Goal: Information Seeking & Learning: Compare options

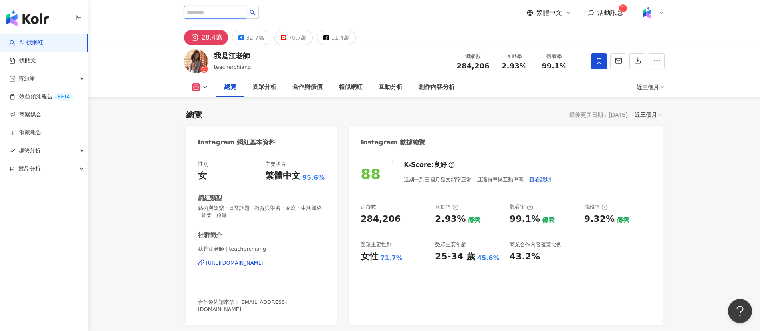
click at [210, 12] on input "search" at bounding box center [215, 12] width 63 height 13
paste input "****"
type input "****"
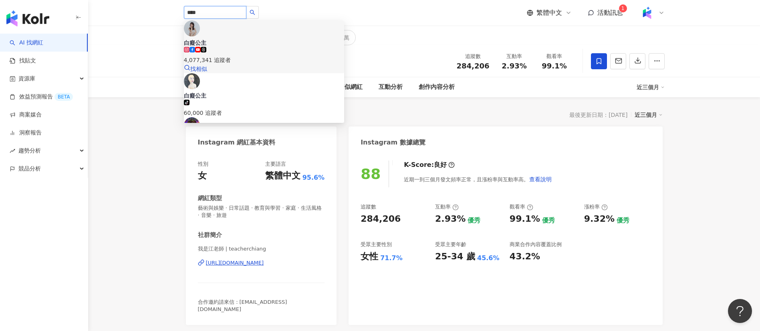
click at [284, 47] on div "4,077,341 追蹤者" at bounding box center [264, 56] width 160 height 18
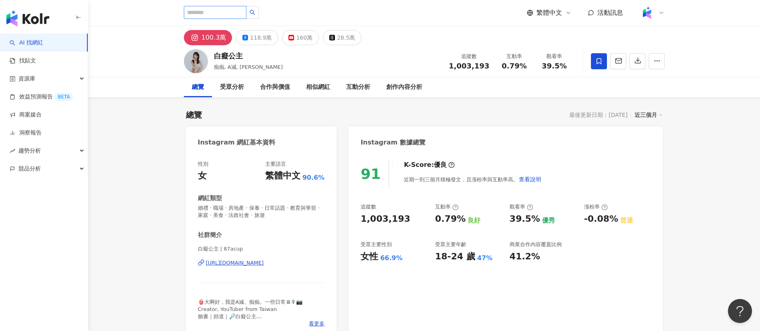
click at [233, 17] on input "search" at bounding box center [215, 12] width 63 height 13
paste input "**"
type input "**"
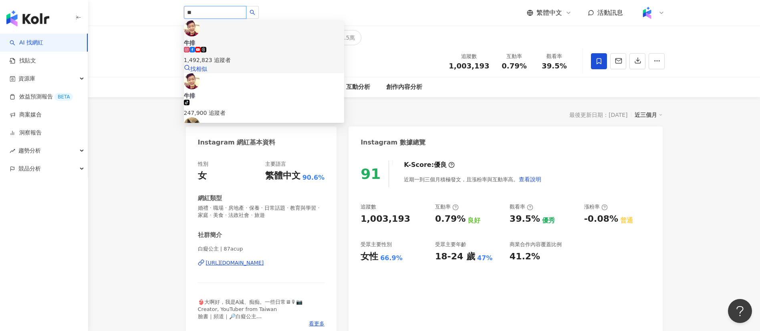
click at [266, 56] on div "1,492,823 追蹤者" at bounding box center [264, 60] width 160 height 9
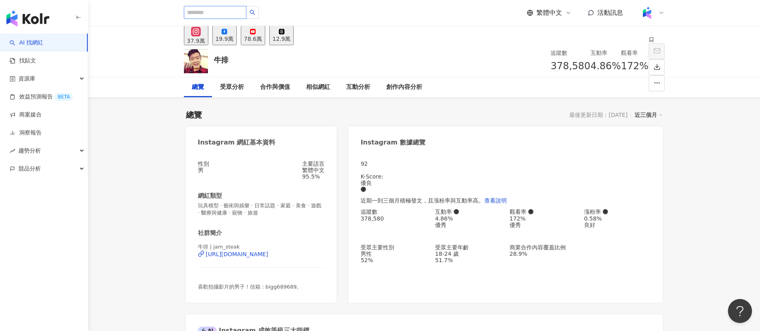
click at [229, 14] on input "search" at bounding box center [215, 12] width 63 height 13
paste input "****"
type input "****"
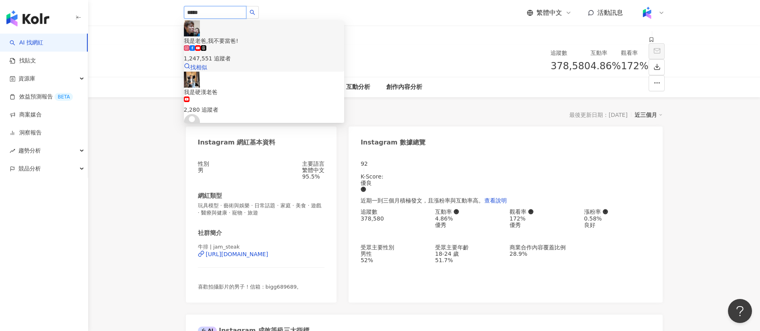
click at [260, 54] on div "1,247,551 追蹤者" at bounding box center [264, 58] width 160 height 9
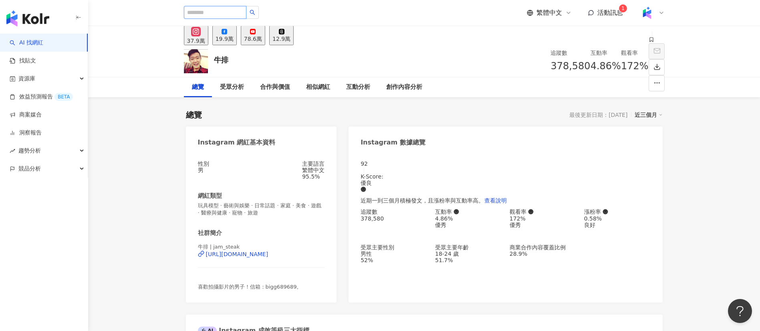
click at [214, 10] on input "search" at bounding box center [215, 12] width 63 height 13
paste input "**"
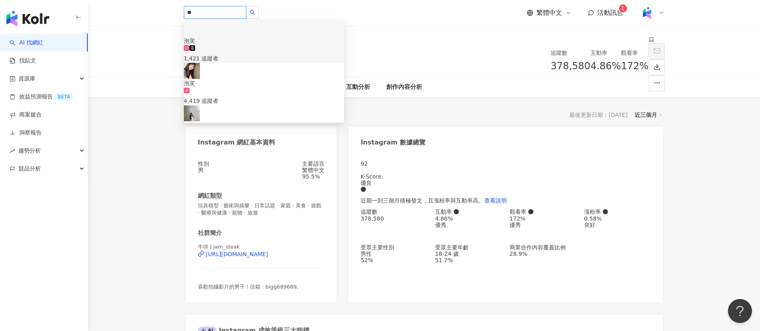
type input "**"
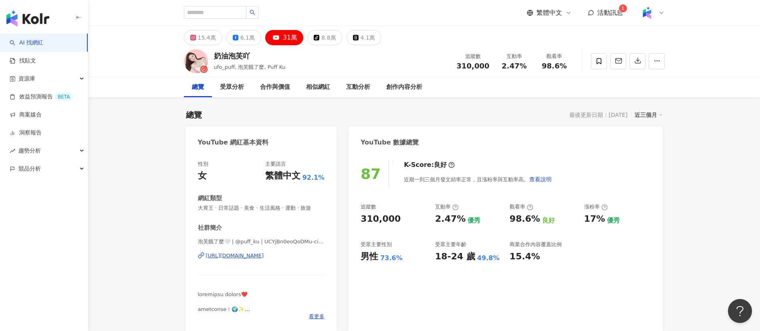
click at [43, 46] on link "AI 找網紅" at bounding box center [27, 43] width 34 height 8
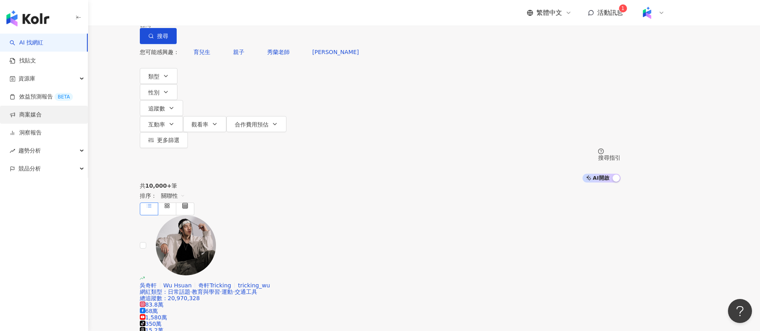
click at [29, 115] on link "商案媒合" at bounding box center [26, 115] width 32 height 8
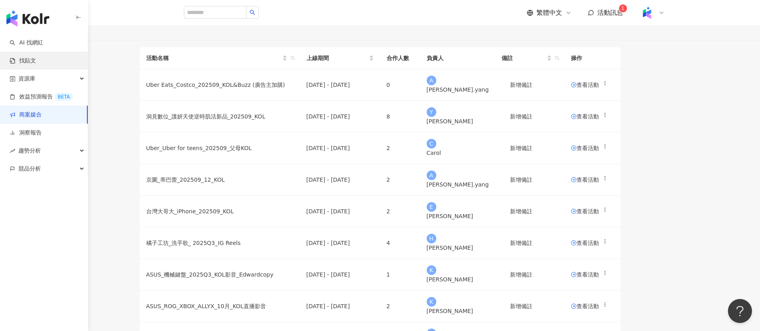
click at [36, 65] on link "找貼文" at bounding box center [23, 61] width 26 height 8
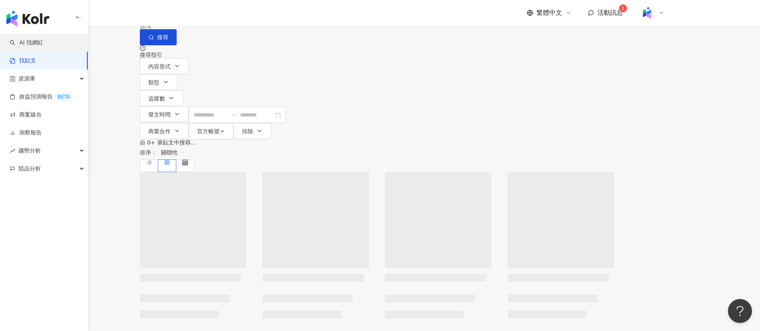
click at [43, 41] on link "AI 找網紅" at bounding box center [27, 43] width 34 height 8
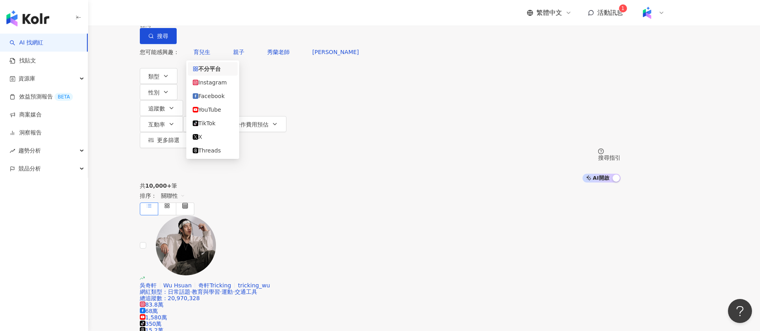
click at [180, 14] on span at bounding box center [162, 7] width 35 height 13
click at [216, 85] on div "Instagram" at bounding box center [213, 82] width 40 height 9
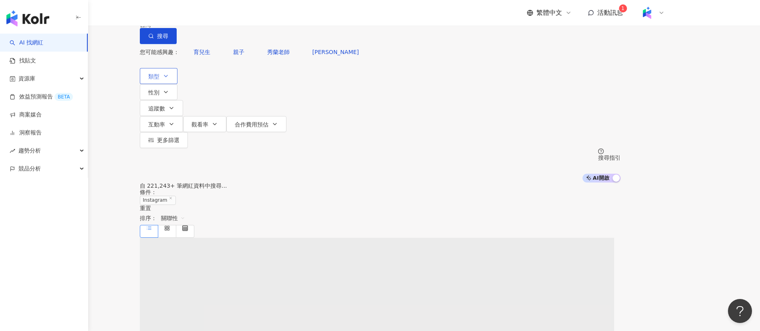
click at [159, 80] on span "類型" at bounding box center [153, 76] width 11 height 6
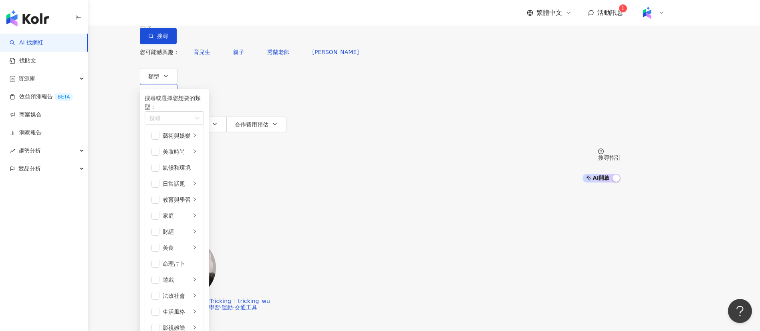
click at [178, 87] on button "性別" at bounding box center [159, 92] width 38 height 16
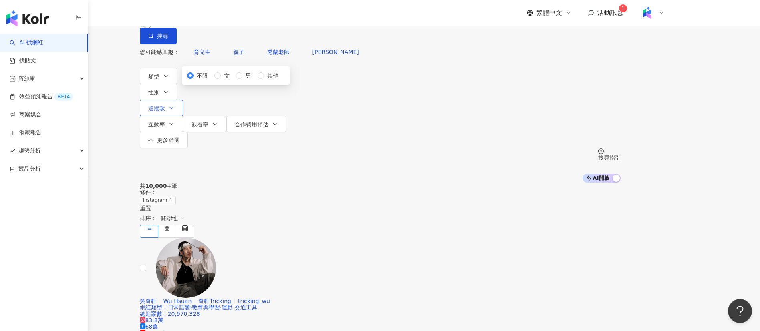
click at [165, 105] on span "追蹤數" at bounding box center [156, 108] width 17 height 6
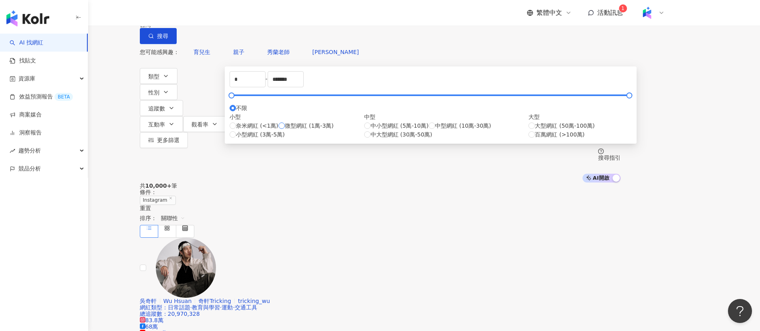
click at [325, 130] on span "微型網紅 (1萬-3萬)" at bounding box center [309, 125] width 49 height 9
type input "*****"
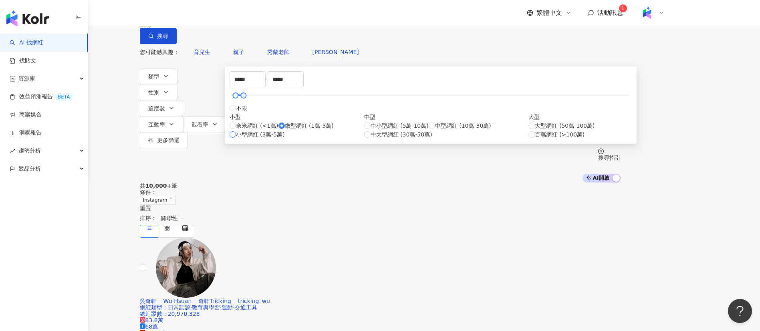
click at [285, 139] on span "小型網紅 (3萬-5萬)" at bounding box center [260, 134] width 49 height 9
type input "*****"
click at [369, 139] on div "中小型網紅 (5萬-10萬) 中型網紅 (10萬-30萬) 中大型網紅 (30萬-50萬)" at bounding box center [446, 130] width 165 height 18
click at [435, 130] on span "中型網紅 (10萬-30萬)" at bounding box center [463, 125] width 56 height 9
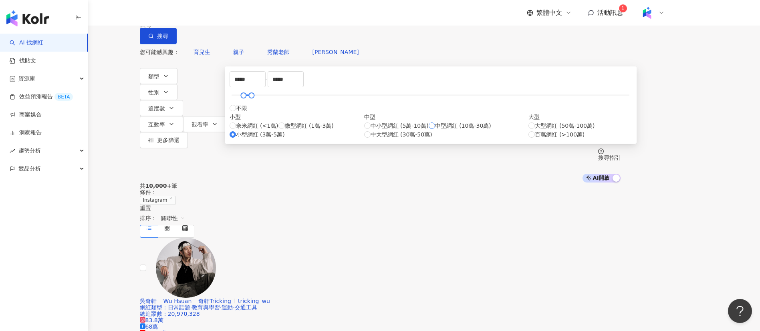
type input "******"
click at [303, 130] on span "微型網紅 (1萬-3萬)" at bounding box center [309, 125] width 49 height 9
type input "*****"
drag, startPoint x: 408, startPoint y: 123, endPoint x: 369, endPoint y: 123, distance: 38.5
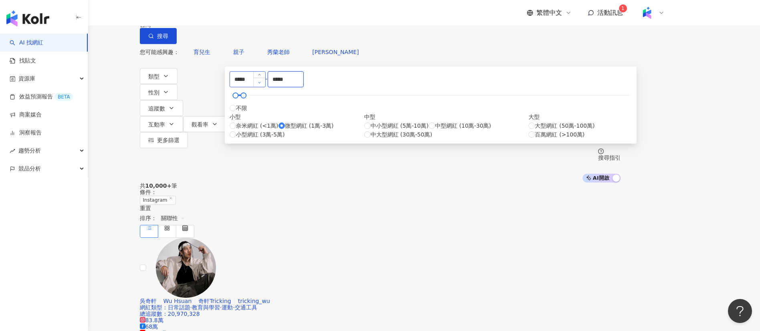
click at [369, 123] on div "***** - ***** 不限 小型 奈米網紅 (<1萬) 微型網紅 (1萬-3萬) 小型網紅 (3萬-5萬) 中型 中小型網紅 (5萬-10萬) 中型網紅…" at bounding box center [431, 105] width 402 height 68
type input "*"
type input "******"
click at [363, 60] on div "您可能感興趣： 育兒生 親子 秀蘭老師 鄒老師" at bounding box center [380, 52] width 481 height 16
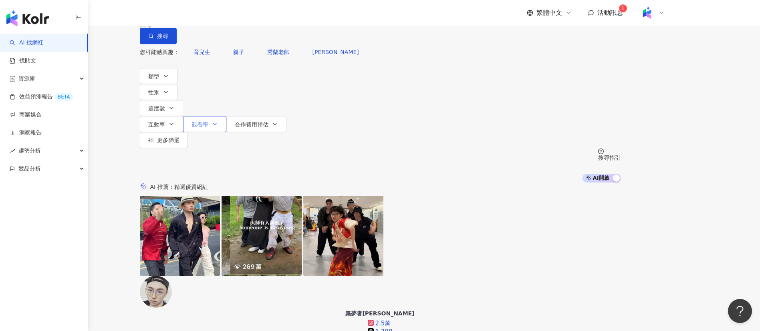
click at [208, 121] on span "觀看率" at bounding box center [200, 124] width 17 height 6
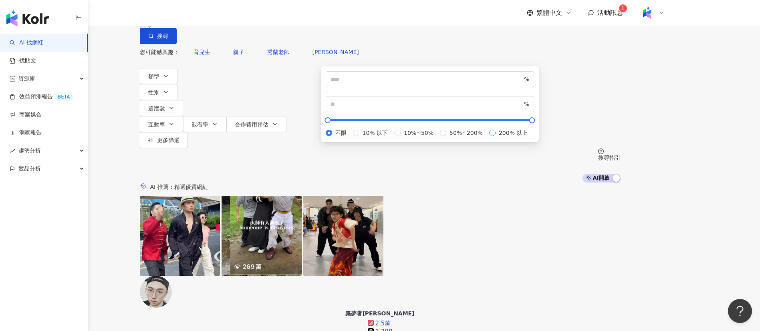
click at [496, 137] on span "200% 以上" at bounding box center [513, 133] width 35 height 9
type input "***"
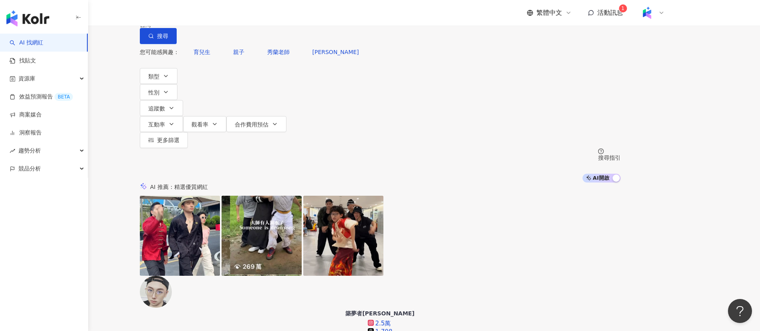
click at [404, 60] on div "您可能感興趣： 育兒生 親子 秀蘭老師 鄒老師" at bounding box center [380, 52] width 481 height 16
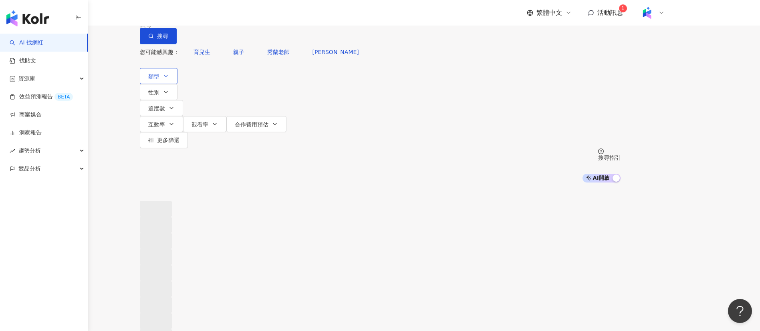
click at [178, 84] on button "類型" at bounding box center [159, 76] width 38 height 16
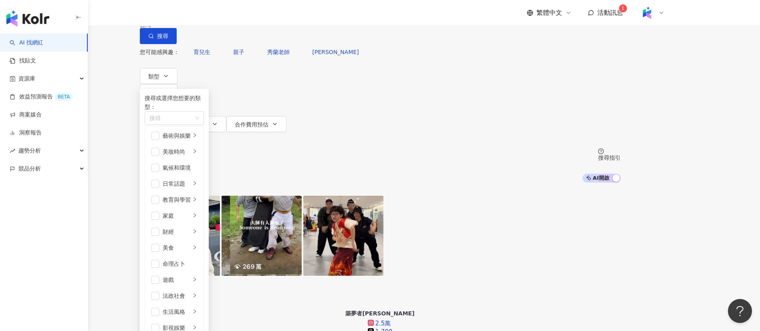
click at [401, 60] on div "您可能感興趣： 育兒生 親子 秀蘭老師 鄒老師" at bounding box center [380, 52] width 481 height 16
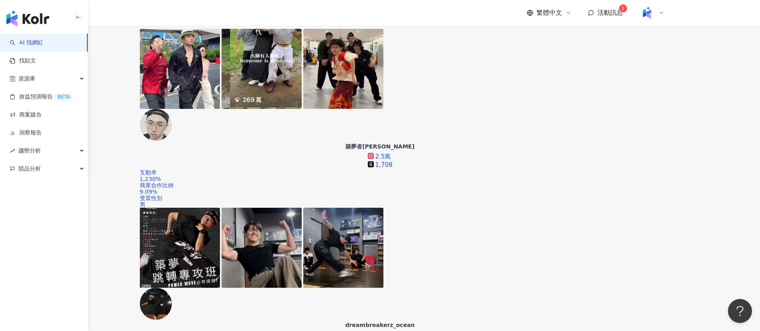
scroll to position [240, 0]
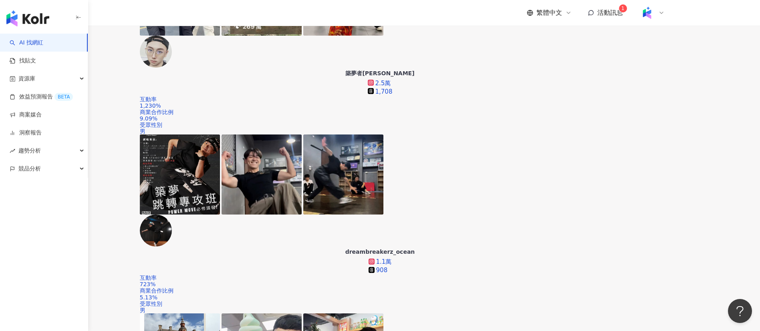
click at [610, 149] on div "觀看率" at bounding box center [616, 148] width 20 height 9
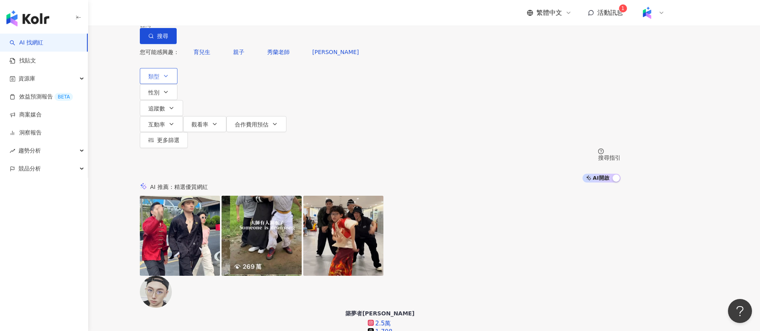
click at [169, 79] on icon "button" at bounding box center [166, 76] width 6 height 6
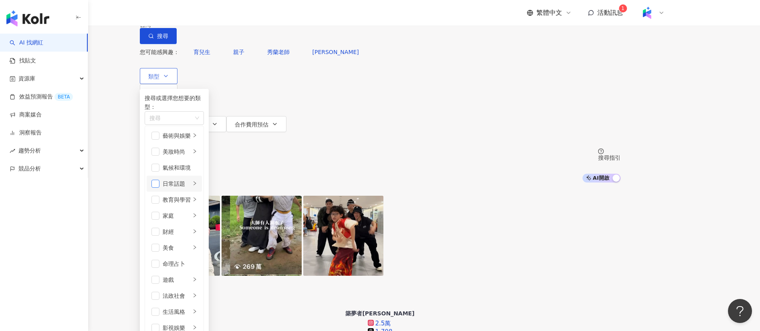
click at [159, 188] on span "button" at bounding box center [155, 184] width 8 height 8
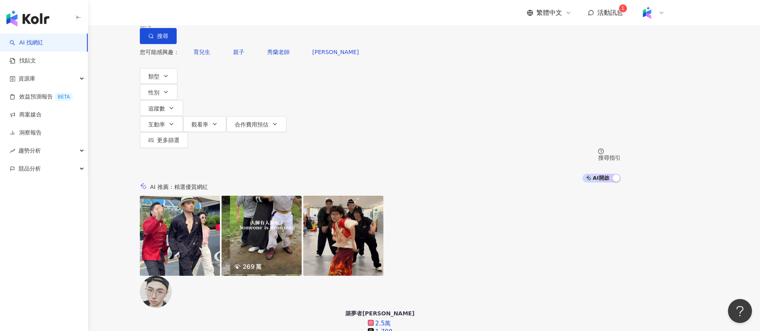
click at [388, 60] on div "您可能感興趣： 育兒生 親子 秀蘭老師 鄒老師" at bounding box center [380, 52] width 481 height 16
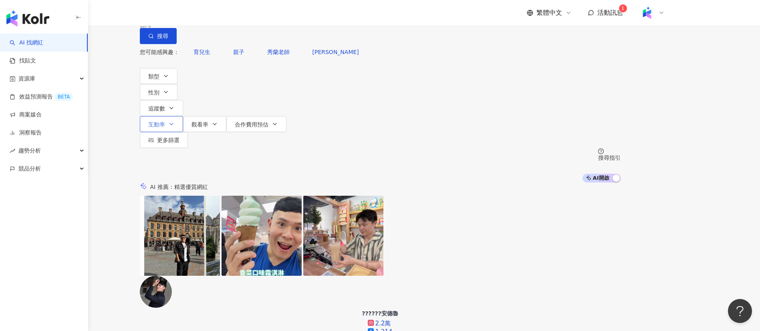
click at [183, 116] on button "互動率" at bounding box center [161, 124] width 43 height 16
click at [352, 84] on input "number" at bounding box center [349, 79] width 132 height 9
type input "*"
click at [408, 60] on div "您可能感興趣： 育兒生 親子 秀蘭老師 鄒老師" at bounding box center [380, 52] width 481 height 16
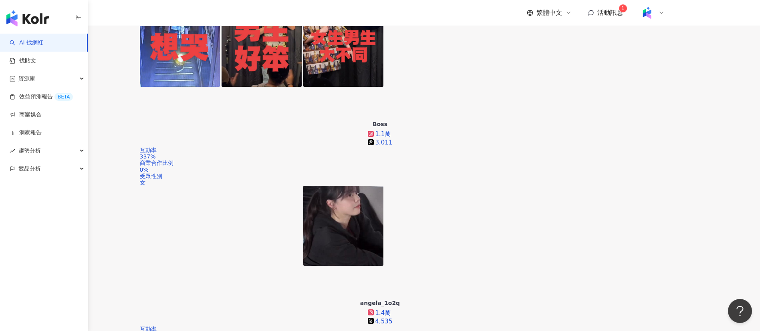
scroll to position [240, 0]
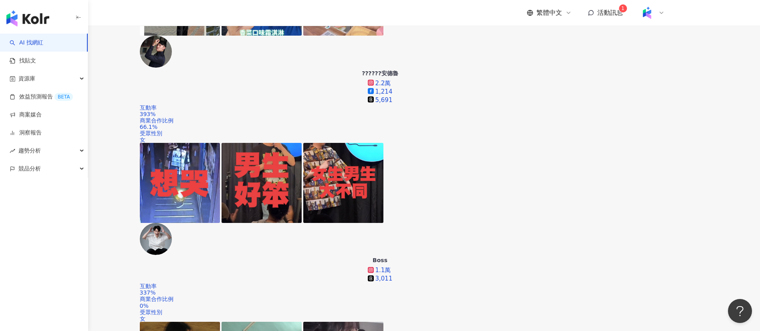
click at [615, 95] on div "關聯性" at bounding box center [616, 94] width 20 height 9
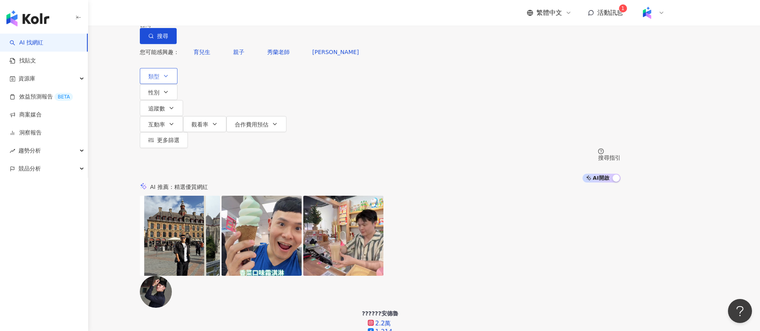
click at [178, 84] on button "類型" at bounding box center [159, 76] width 38 height 16
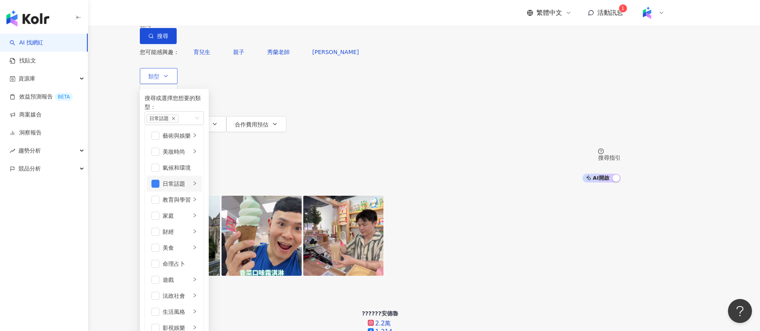
click at [197, 186] on icon "right" at bounding box center [194, 183] width 5 height 5
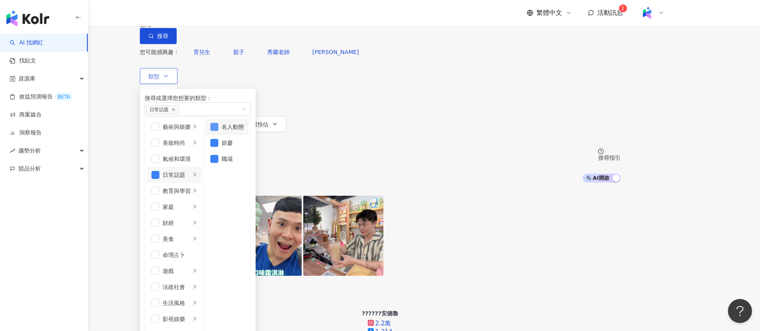
click at [218, 131] on span "button" at bounding box center [214, 127] width 8 height 8
click at [218, 147] on span "button" at bounding box center [214, 143] width 8 height 8
click at [218, 163] on span "button" at bounding box center [214, 159] width 8 height 8
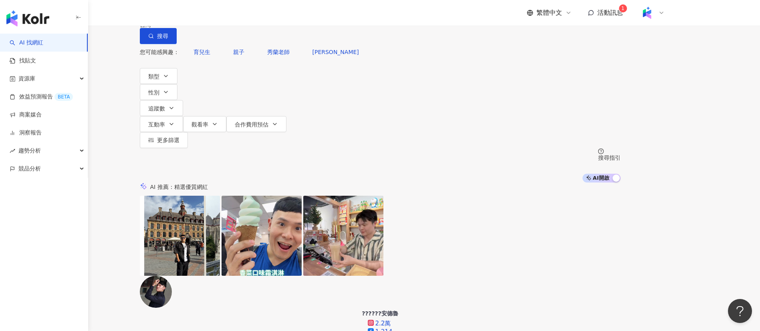
click at [262, 15] on input "search" at bounding box center [230, 7] width 65 height 15
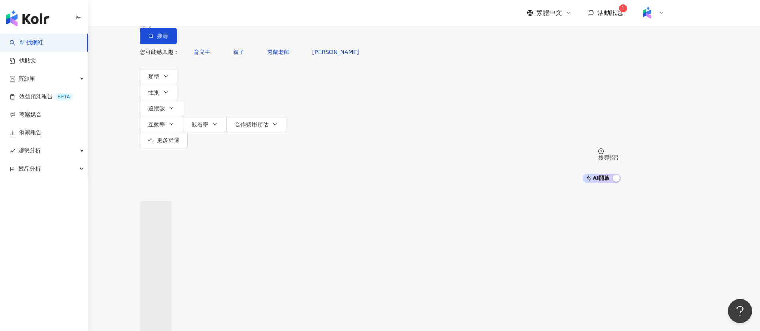
type input "*"
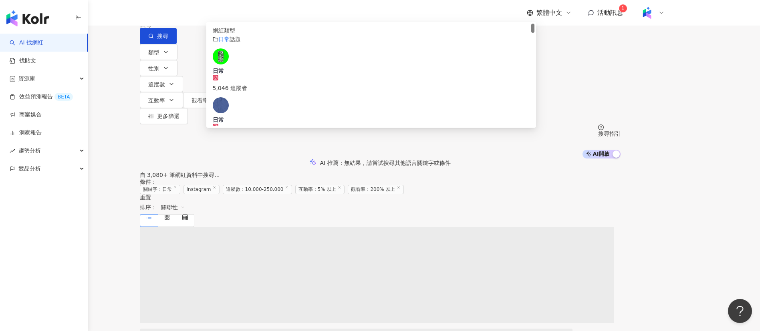
click at [266, 27] on div "Instagram ** 台灣 搜尋 customizedTag 網紅類型 日常 話題 日常 5,046 追蹤者 日常 5,287 追蹤者 kuogidiar…" at bounding box center [380, 79] width 760 height 159
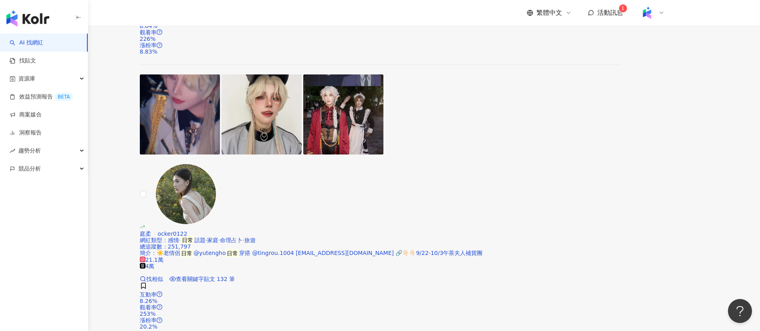
scroll to position [421, 0]
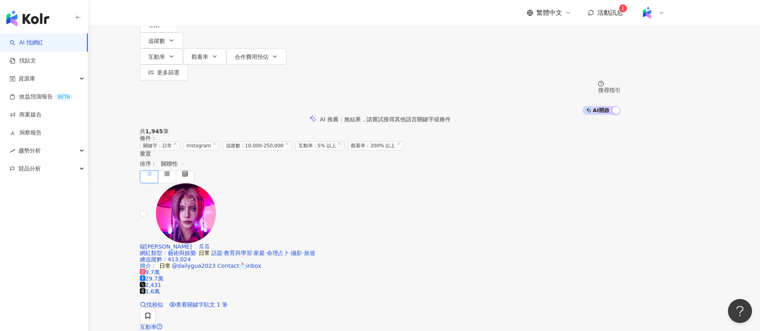
scroll to position [0, 0]
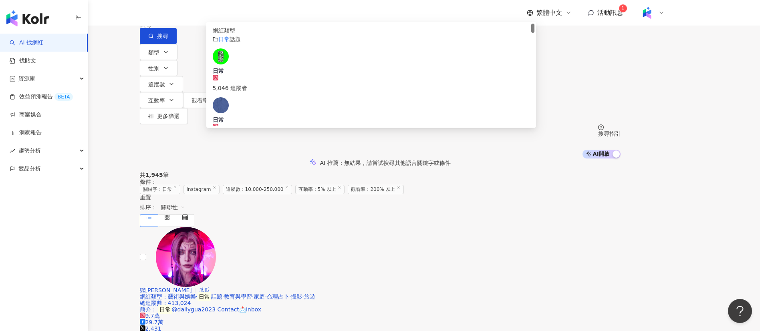
drag, startPoint x: 305, startPoint y: 49, endPoint x: 192, endPoint y: 44, distance: 113.1
click at [192, 44] on div "Instagram ** 台灣 搜尋 customizedTag 網紅類型 日常 話題 日常 5,046 追蹤者 日常 5,287 追蹤者 kuogidiar…" at bounding box center [380, 22] width 481 height 44
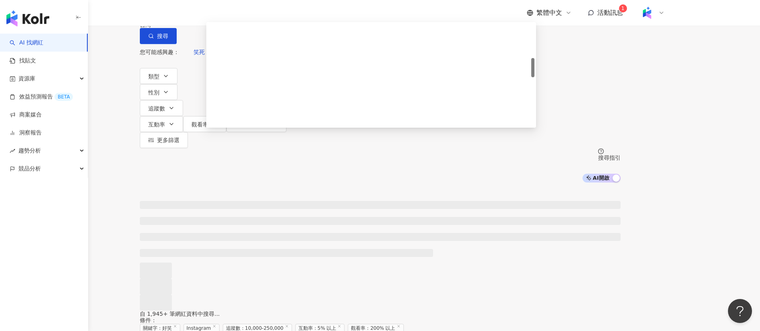
scroll to position [180, 0]
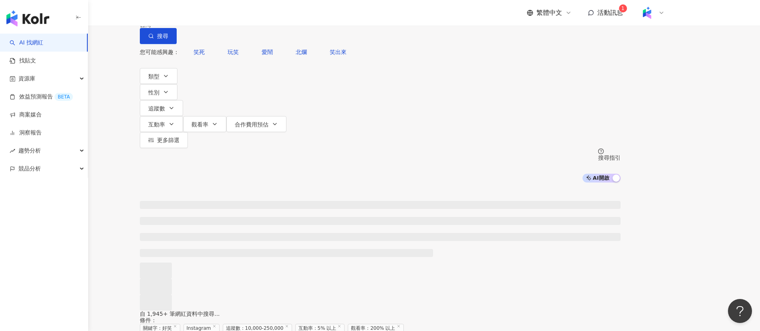
click at [133, 183] on div at bounding box center [380, 247] width 760 height 128
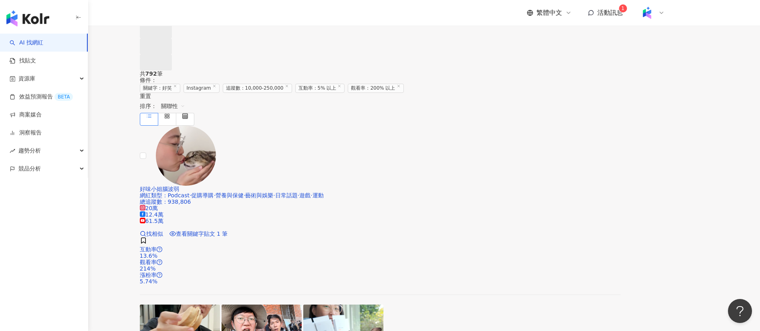
scroll to position [60, 0]
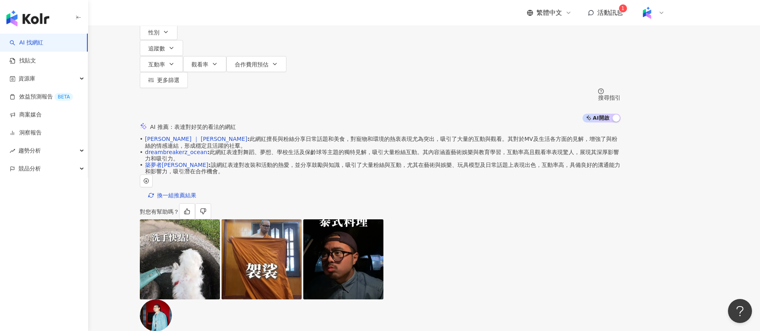
click at [196, 192] on span "換一組推薦結果" at bounding box center [176, 195] width 39 height 6
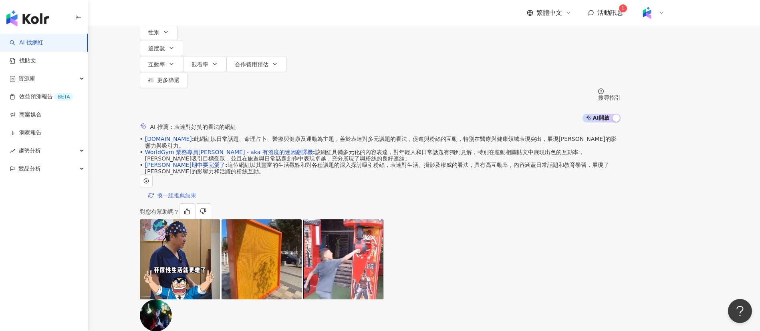
scroll to position [0, 0]
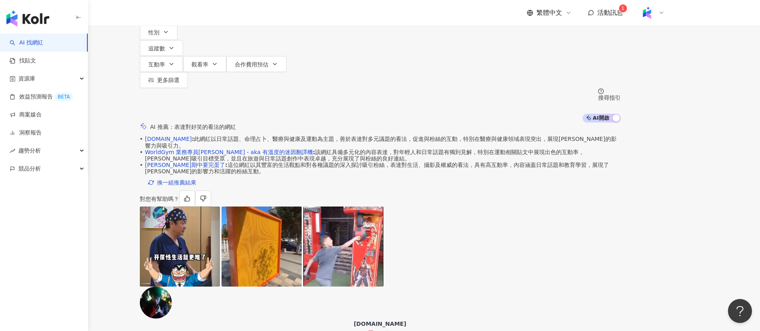
scroll to position [39, 0]
click at [206, 179] on div "• nixon.li : 此網紅以日常話題、命理占卜、醫療與健康及運動為主題，善於表達對多元議題的看法，促進與粉絲的互動，特別在醫療與健康領域表現突出，展現強…" at bounding box center [380, 171] width 481 height 71
click at [196, 185] on span "換一組推薦結果" at bounding box center [176, 183] width 39 height 6
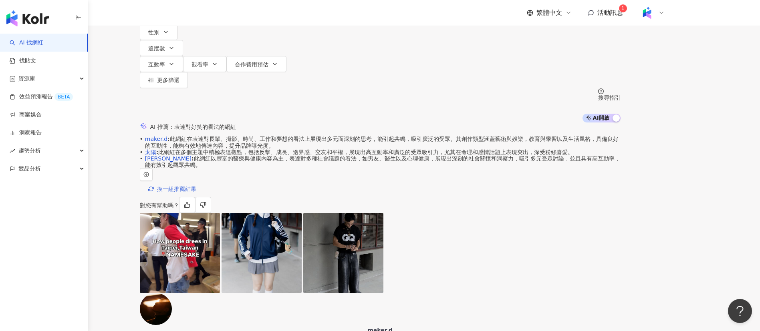
scroll to position [0, 0]
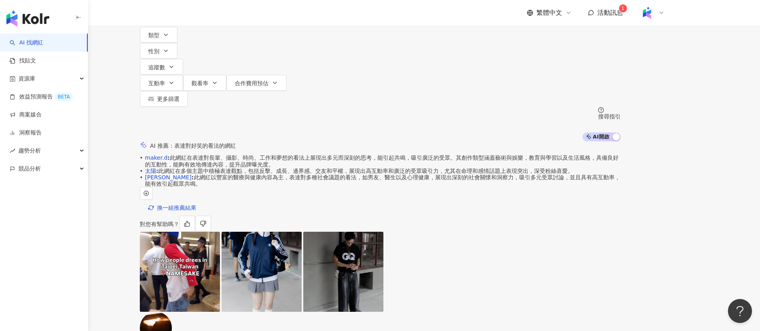
scroll to position [60, 0]
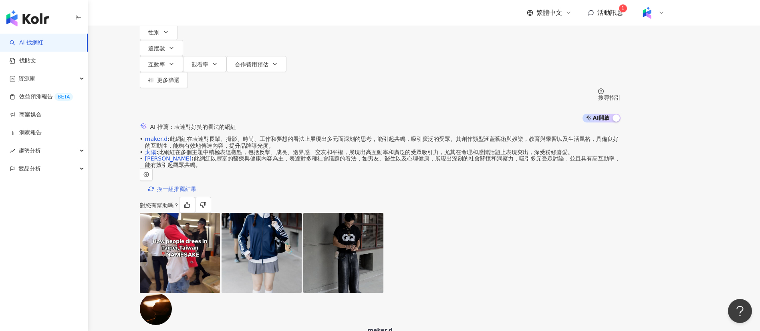
click at [196, 192] on span "換一組推薦結果" at bounding box center [176, 189] width 39 height 6
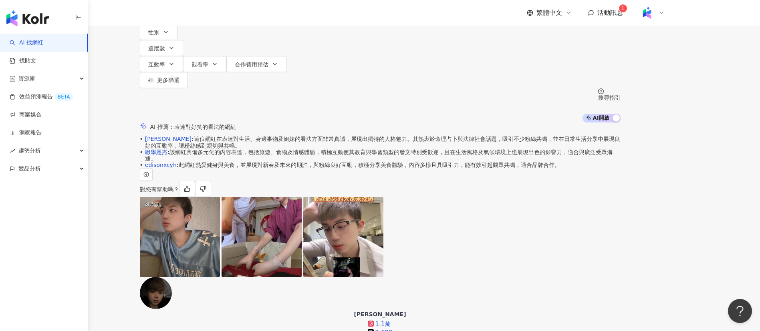
scroll to position [0, 0]
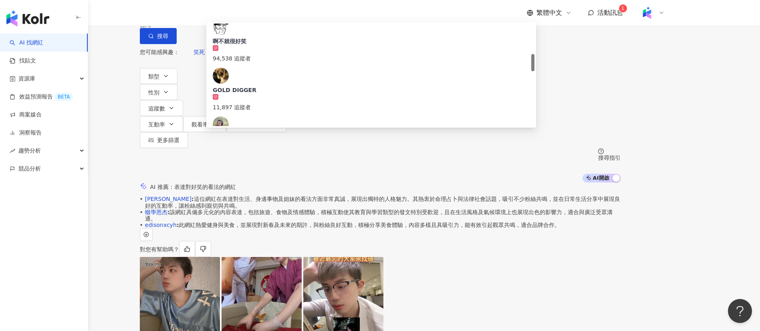
drag, startPoint x: 272, startPoint y: 48, endPoint x: 230, endPoint y: 42, distance: 42.1
click at [230, 42] on div "Instagram ** 台灣 搜尋 5d13dbdc-7801-4721-80ae-7ba4c23fc40c aed452c8-1932-4397-bc4a…" at bounding box center [380, 22] width 481 height 44
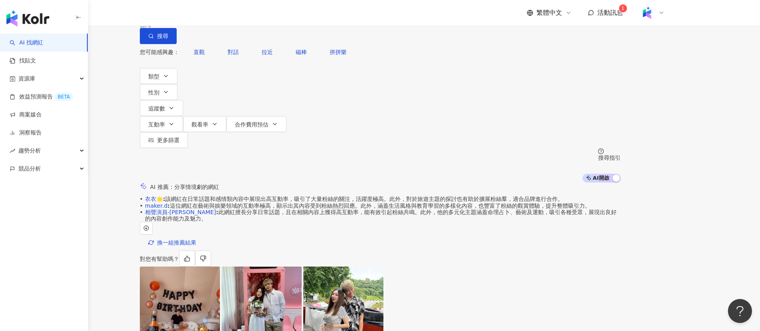
click at [126, 84] on div "Instagram 情境 ** 台灣 搜尋 2004463c-0707-44dc-9ee9-7c5c2f411410 Insight Story 2,647 …" at bounding box center [380, 91] width 760 height 183
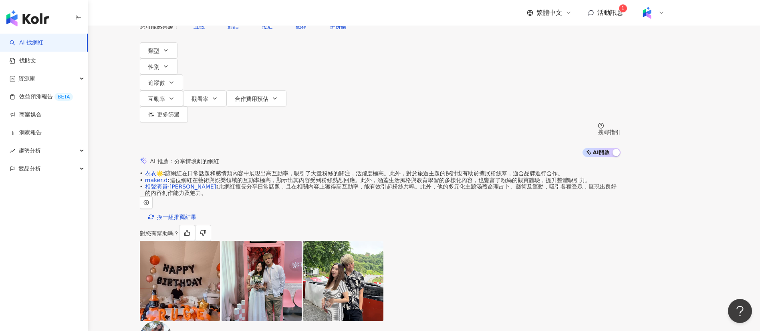
scroll to position [0, 0]
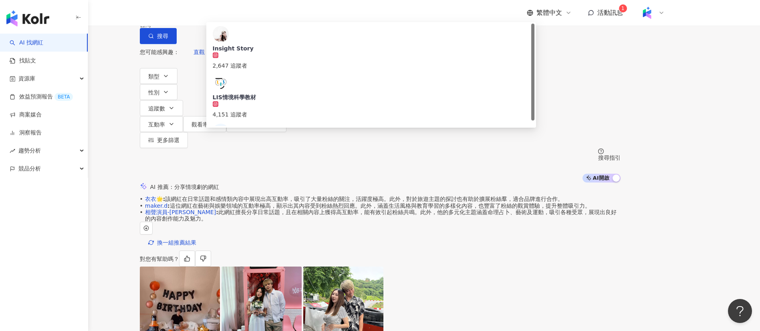
drag, startPoint x: 335, startPoint y: 42, endPoint x: 219, endPoint y: 40, distance: 116.2
click at [219, 40] on div "Instagram ** 台灣 搜尋 2004463c-0707-44dc-9ee9-7c5c2f411410 Insight Story 2,647 追蹤者…" at bounding box center [380, 22] width 481 height 44
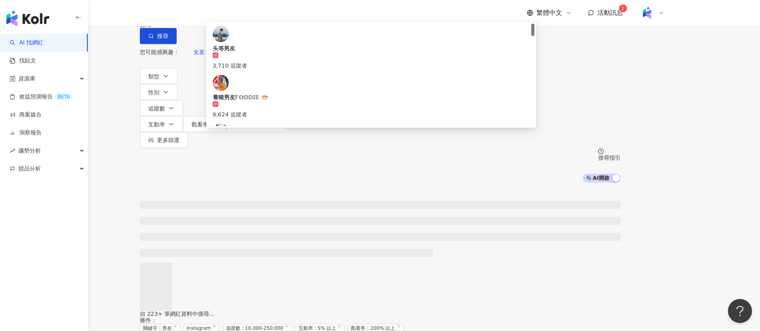
type input "**"
click at [138, 86] on div "Instagram ** 台灣 搜尋 9212438f-bfe0-4fb2-9742-ea03787b2fac 头等男友 3,710 追蹤者 養豬男友𝔽𝕆𝕆𝔻…" at bounding box center [380, 91] width 760 height 183
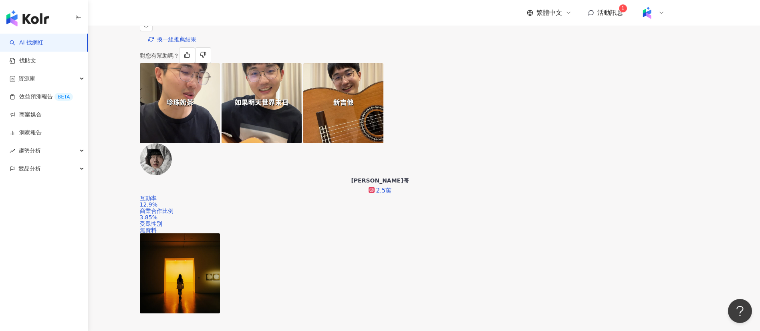
scroll to position [240, 0]
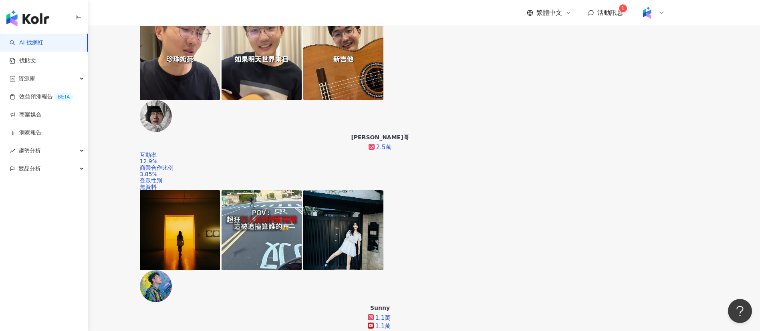
click at [613, 147] on div "觀看率" at bounding box center [616, 147] width 20 height 9
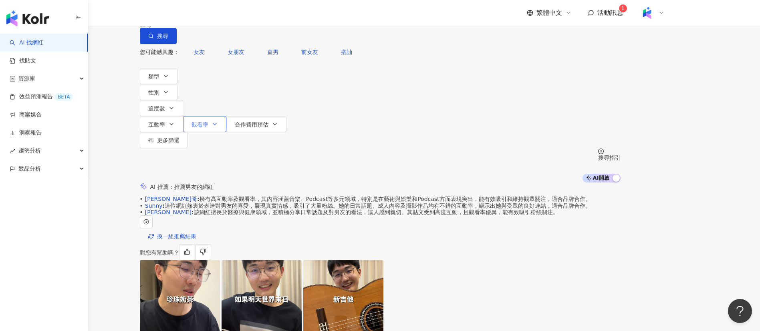
click at [208, 121] on span "觀看率" at bounding box center [200, 124] width 17 height 6
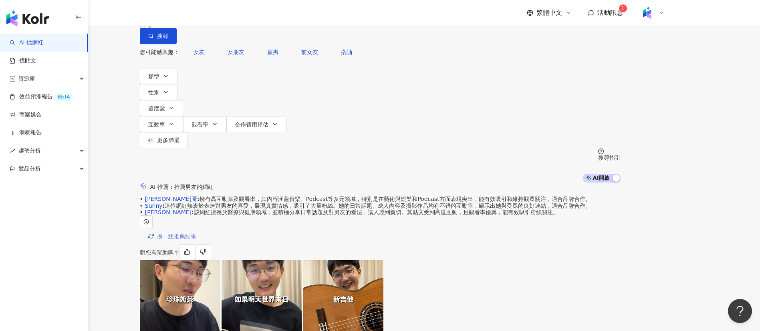
click at [196, 240] on span "換一組推薦結果" at bounding box center [176, 236] width 39 height 6
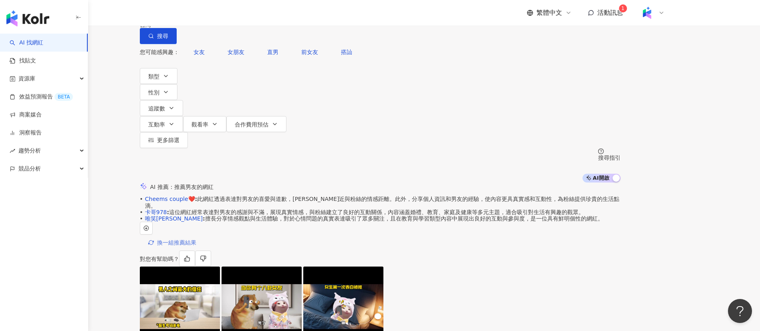
click at [196, 243] on span "換一組推薦結果" at bounding box center [176, 243] width 39 height 6
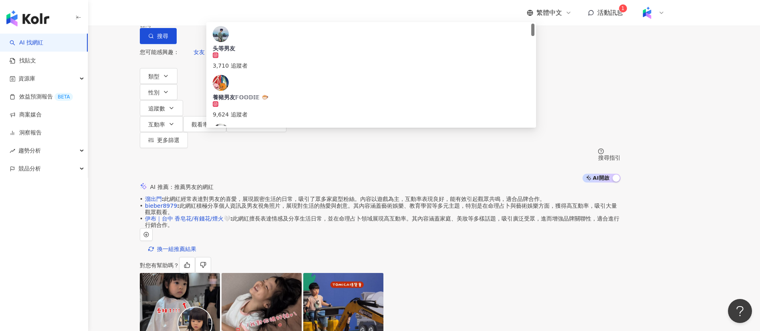
click at [262, 15] on input "**" at bounding box center [230, 7] width 65 height 15
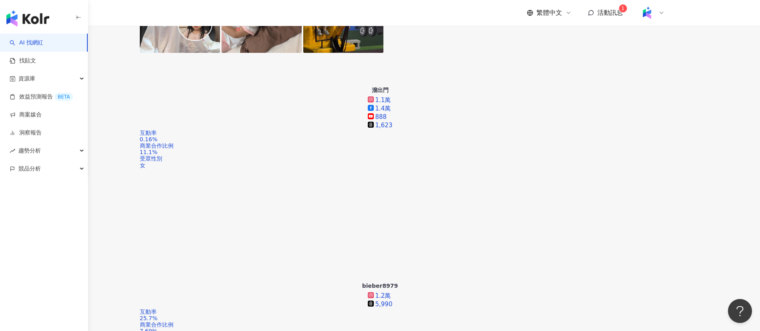
scroll to position [0, 0]
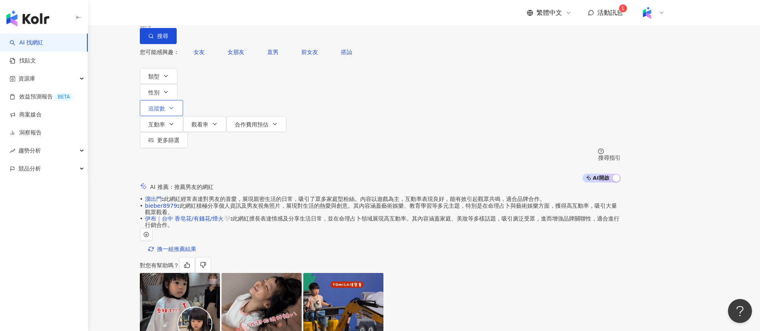
click at [165, 105] on span "追蹤數" at bounding box center [156, 108] width 17 height 6
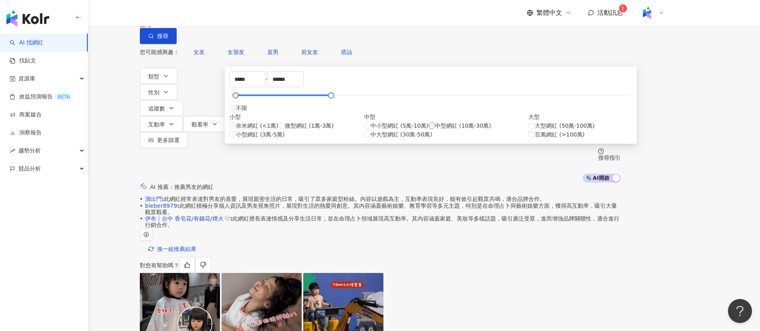
click at [435, 130] on span "中型網紅 (10萬-30萬)" at bounding box center [463, 125] width 56 height 9
type input "******"
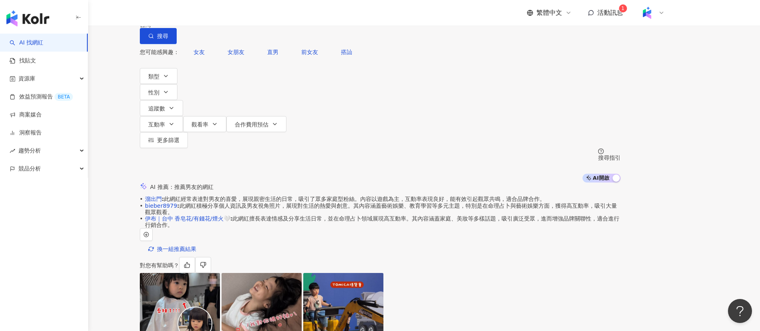
click at [406, 60] on div "您可能感興趣： 女友 女朋友 直男 前女友 搭訕" at bounding box center [380, 52] width 481 height 16
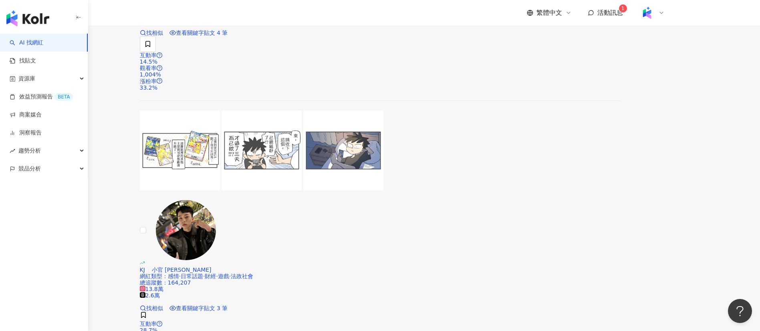
scroll to position [1481, 0]
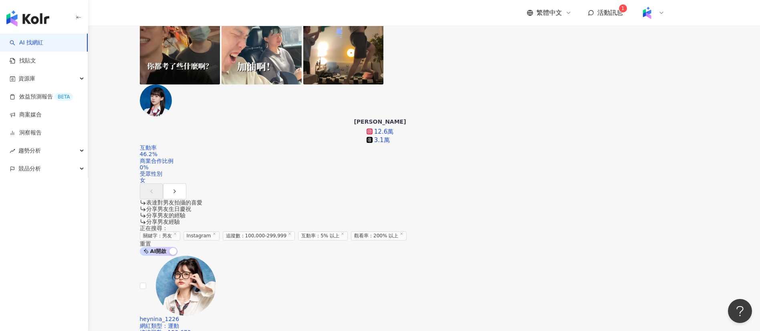
scroll to position [1571, 0]
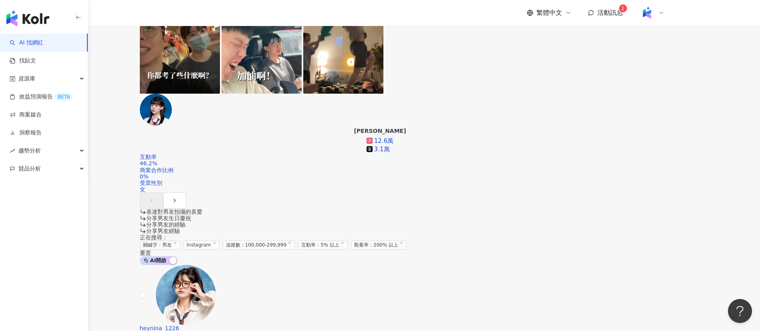
scroll to position [609, 0]
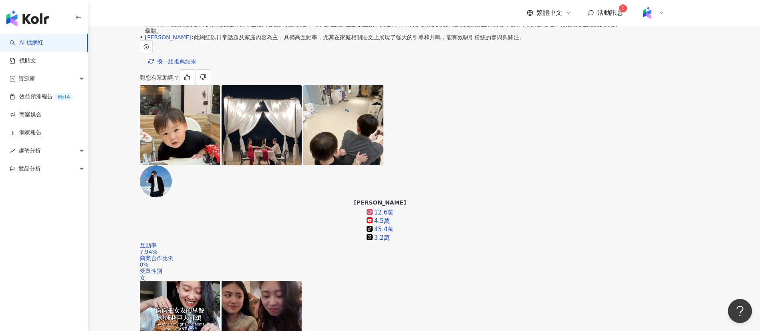
scroll to position [489, 0]
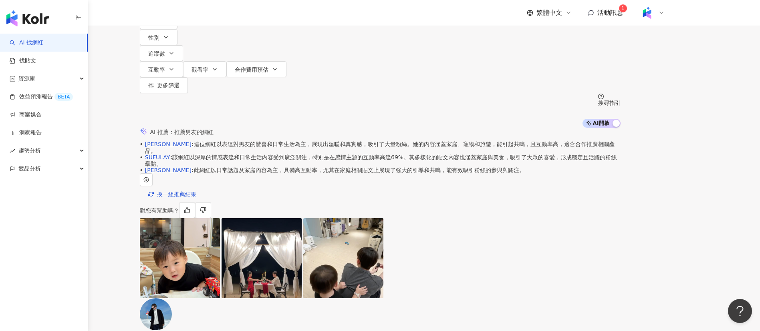
scroll to position [0, 0]
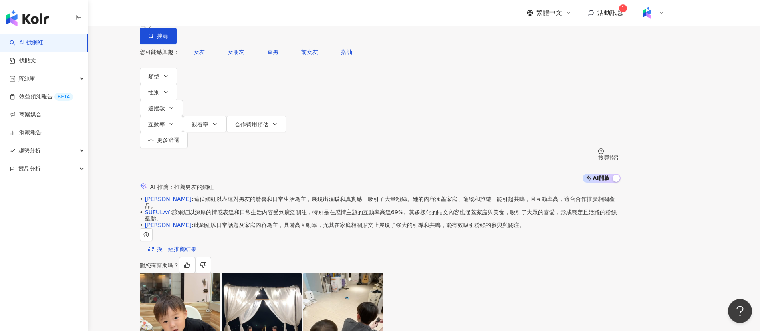
click at [196, 252] on span "換一組推薦結果" at bounding box center [176, 249] width 39 height 6
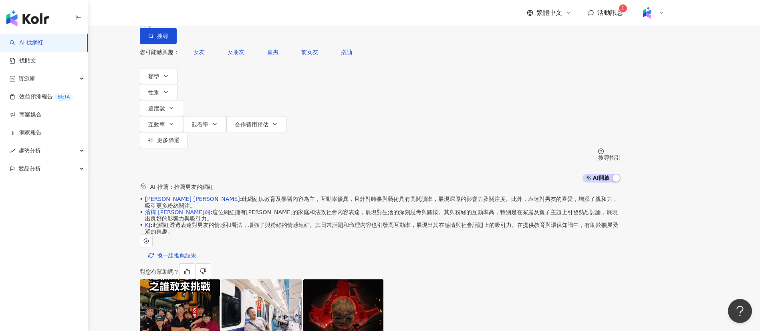
scroll to position [0, 0]
click at [196, 252] on span "換一組推薦結果" at bounding box center [176, 255] width 39 height 6
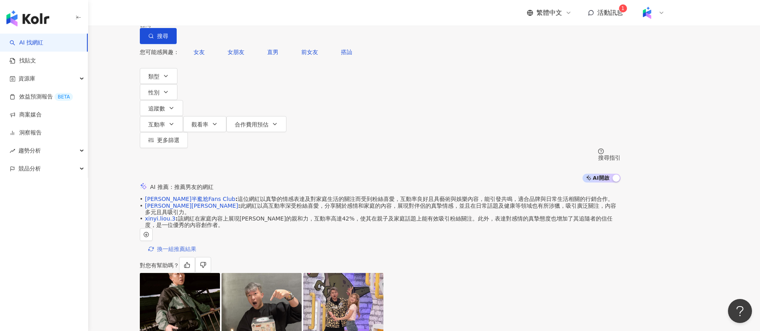
scroll to position [0, 0]
click at [196, 252] on span "換一組推薦結果" at bounding box center [176, 249] width 39 height 6
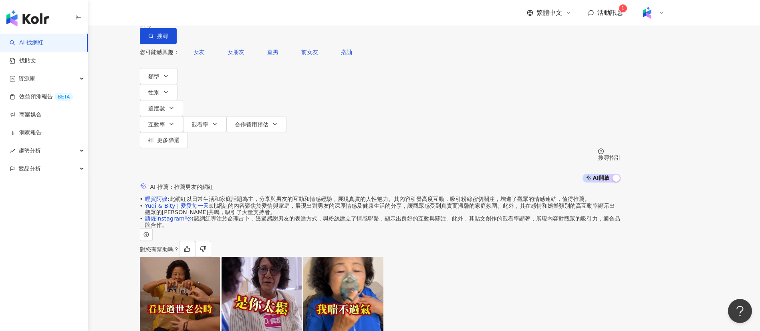
scroll to position [0, 0]
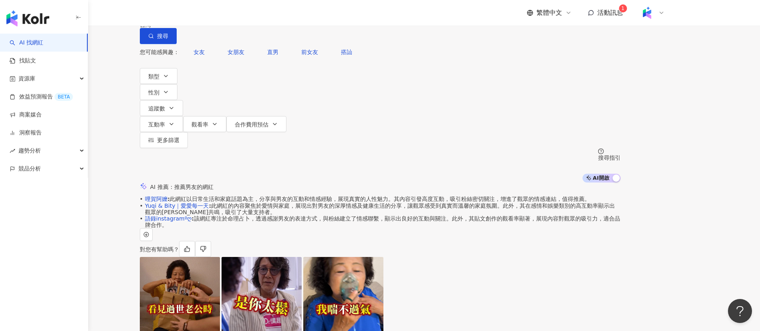
scroll to position [0, 173]
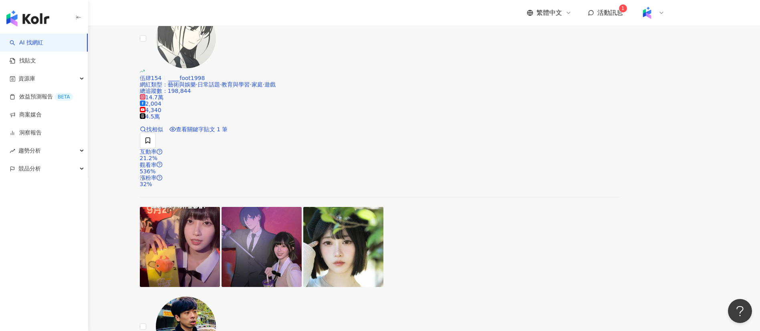
scroll to position [1683, 0]
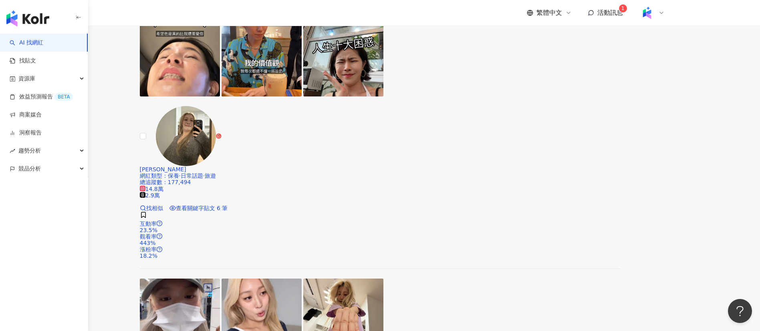
scroll to position [961, 0]
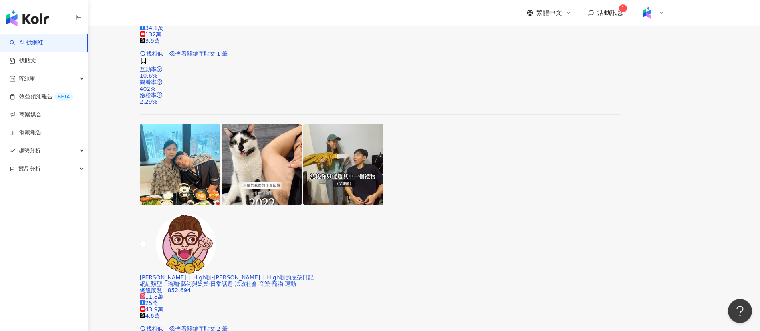
scroll to position [1694, 0]
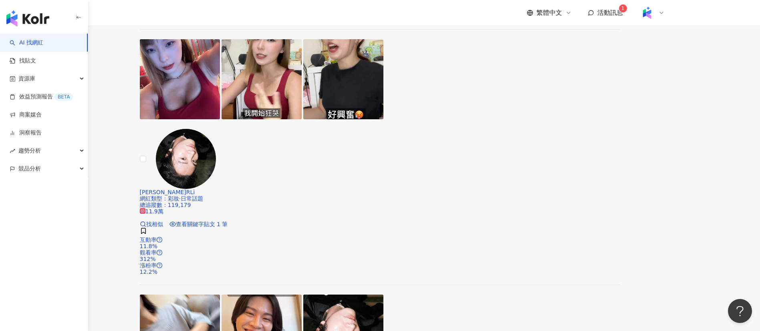
scroll to position [1634, 0]
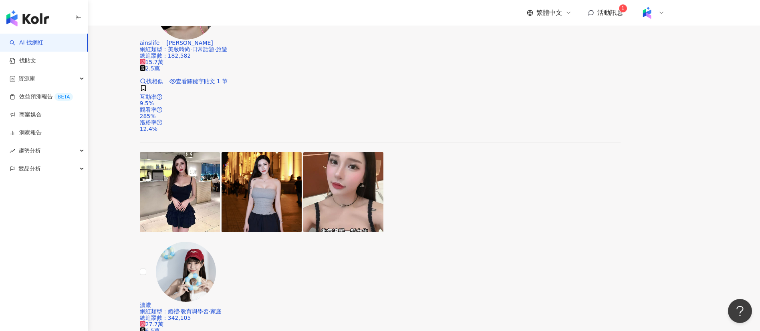
scroll to position [1694, 0]
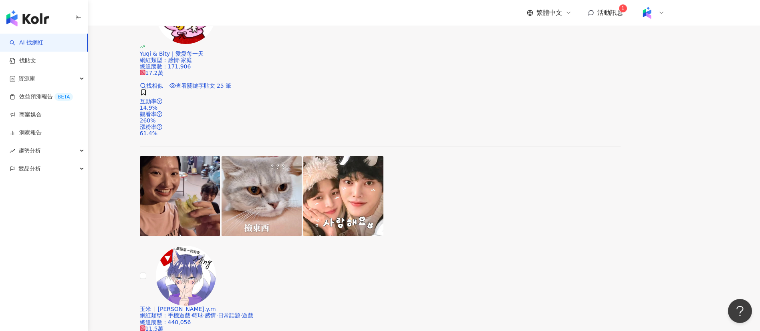
scroll to position [1696, 0]
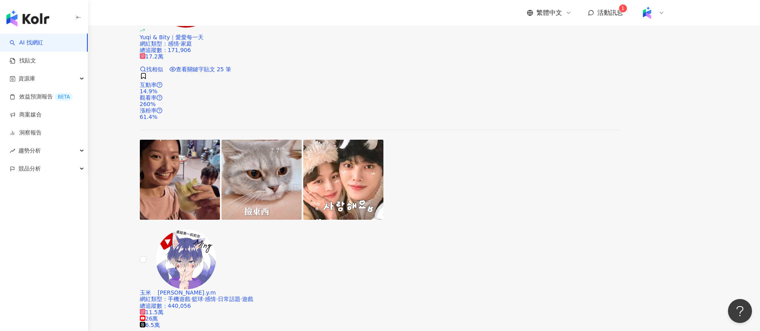
drag, startPoint x: 450, startPoint y: 181, endPoint x: 447, endPoint y: 185, distance: 4.9
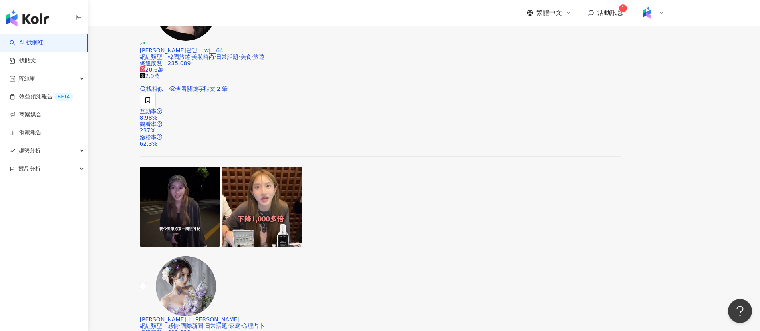
scroll to position [1694, 0]
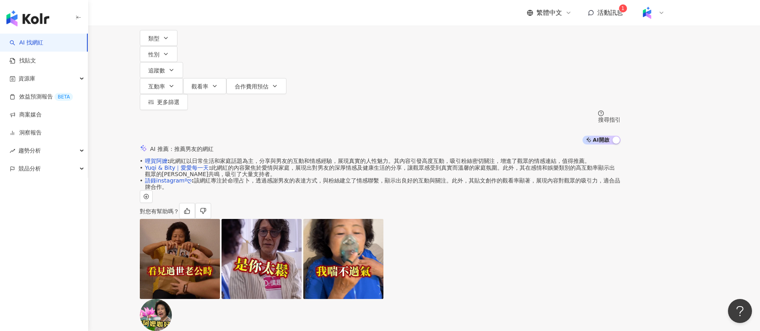
scroll to position [0, 0]
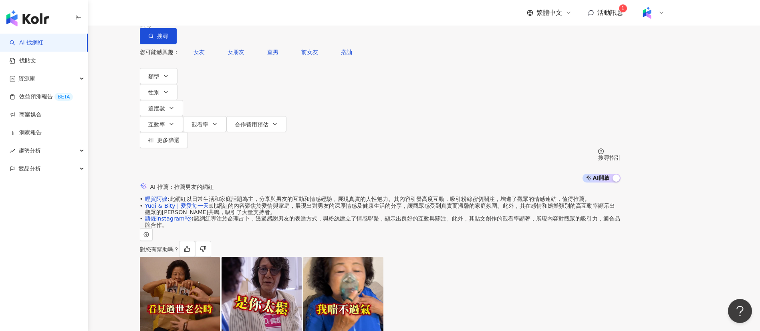
click at [260, 15] on input "**" at bounding box center [230, 7] width 65 height 15
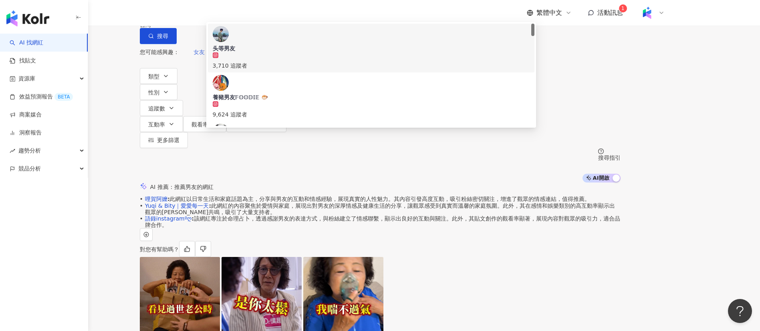
click at [205, 55] on span "女友" at bounding box center [199, 52] width 11 height 6
type input "**"
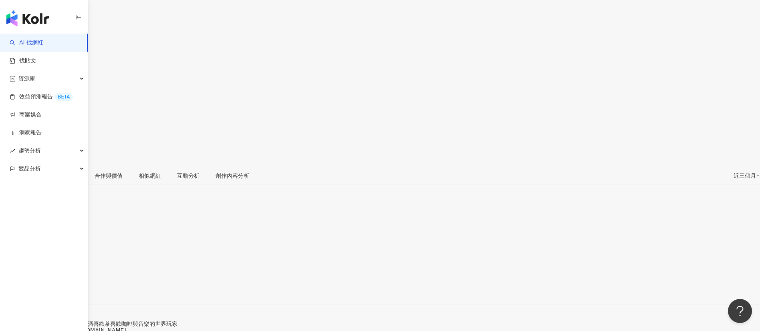
scroll to position [120, 0]
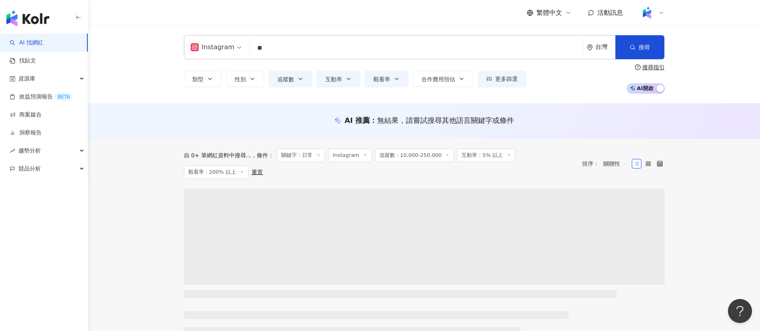
drag, startPoint x: 283, startPoint y: 47, endPoint x: 224, endPoint y: 45, distance: 58.9
click at [224, 45] on div "Instagram 日常 ** 台灣 搜尋" at bounding box center [424, 47] width 481 height 24
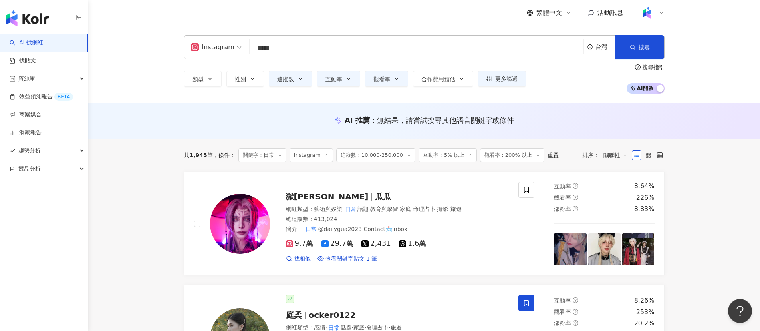
type input "****"
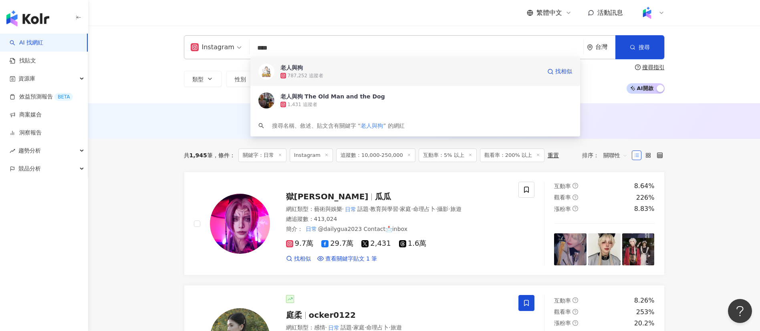
click at [336, 68] on span "老人與狗" at bounding box center [411, 68] width 261 height 8
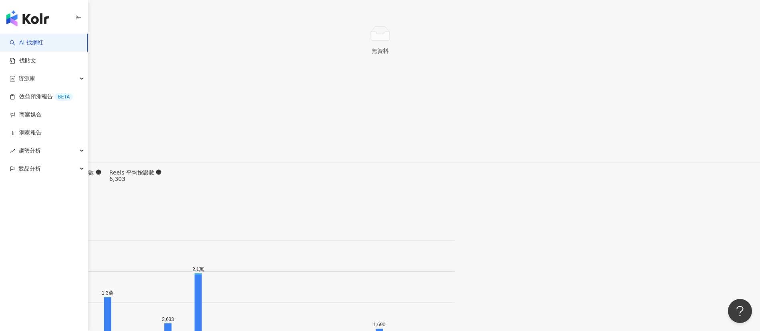
scroll to position [2344, 0]
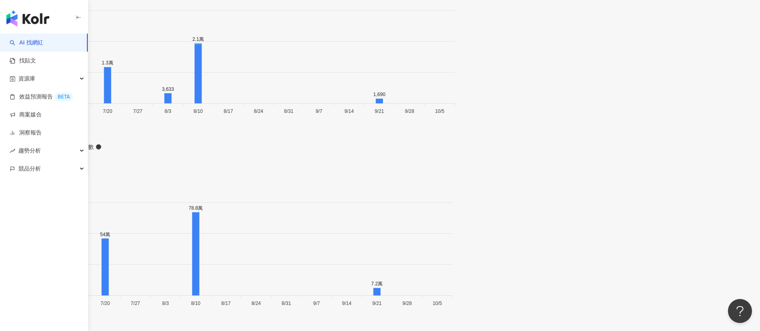
scroll to position [2598, 0]
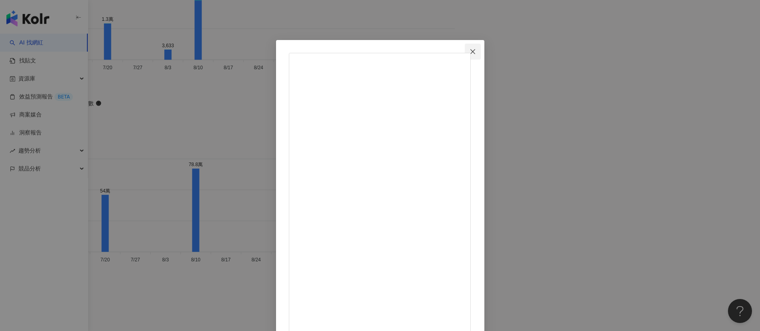
click at [475, 52] on icon "close" at bounding box center [472, 51] width 5 height 5
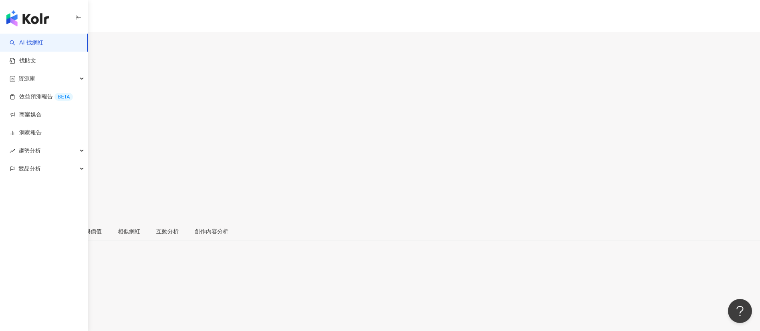
click at [63, 44] on input "search" at bounding box center [31, 50] width 63 height 13
type input "**"
click at [170, 127] on div "131,633 追蹤者" at bounding box center [95, 131] width 147 height 9
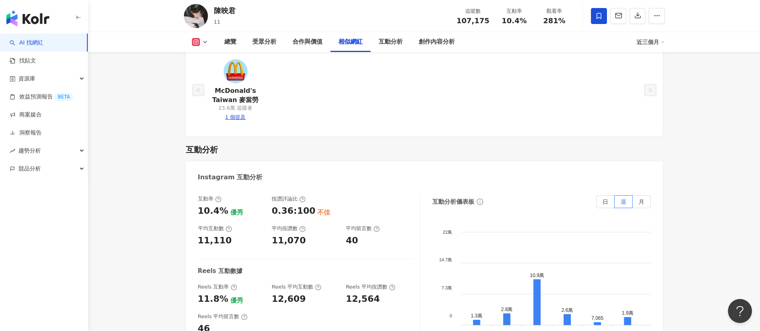
scroll to position [1683, 0]
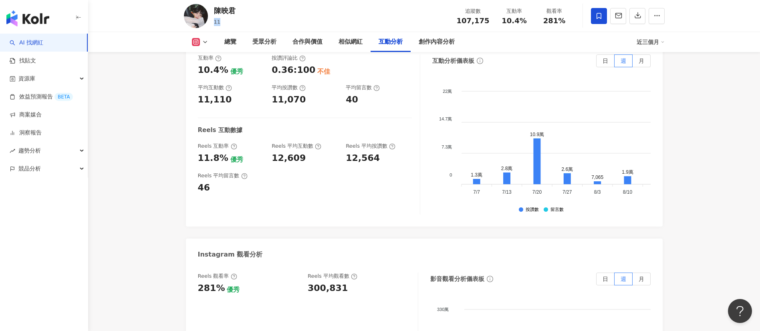
click at [230, 22] on div "11" at bounding box center [225, 22] width 22 height 8
drag, startPoint x: 301, startPoint y: 251, endPoint x: 355, endPoint y: 254, distance: 54.2
click at [355, 273] on div "Reels 觀看率 281% 優秀 Reels 平均觀看數 300,831" at bounding box center [304, 284] width 212 height 22
drag, startPoint x: 309, startPoint y: 254, endPoint x: 348, endPoint y: 252, distance: 38.9
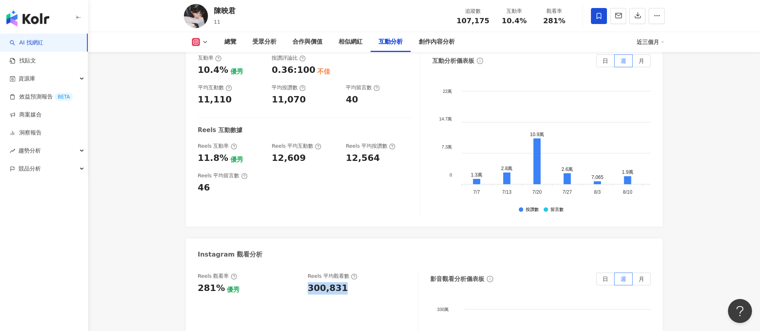
click at [348, 283] on div "300,831" at bounding box center [359, 289] width 102 height 12
copy div "300,831"
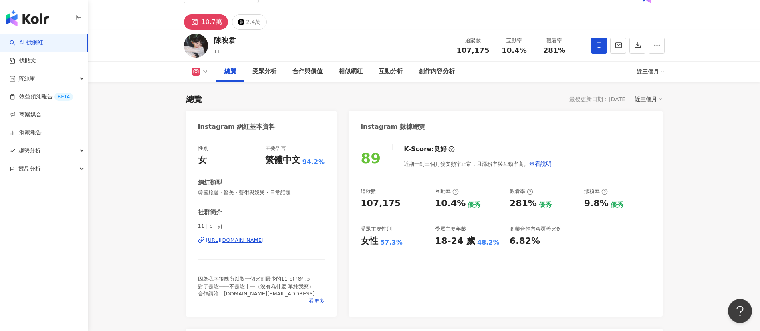
scroll to position [0, 0]
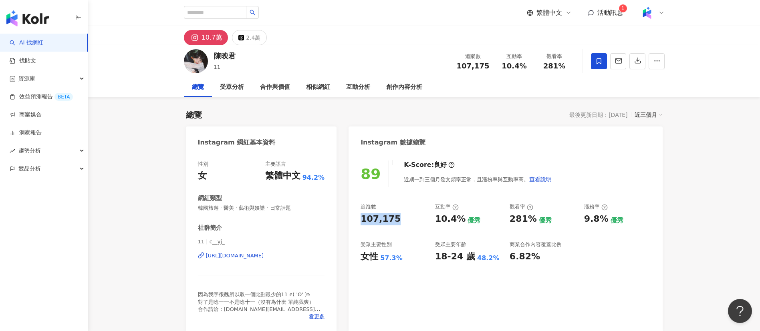
drag, startPoint x: 370, startPoint y: 221, endPoint x: 401, endPoint y: 222, distance: 30.9
click at [401, 222] on div "89 K-Score : 良好 近期一到三個月發文頻率正常，且漲粉率與互動率高。 查看說明 追蹤數 107,175 互動率 10.4% 優秀 觀看率 281%…" at bounding box center [506, 243] width 314 height 180
copy div "107,175"
drag, startPoint x: 434, startPoint y: 222, endPoint x: 460, endPoint y: 219, distance: 26.6
click at [460, 219] on div "追蹤數 107,175 互動率 10.4% 優秀 觀看率 281% 優秀 漲粉率 9.8% 優秀 受眾主要性別 女性 57.3% 受眾主要年齡 18-24 歲…" at bounding box center [506, 233] width 290 height 59
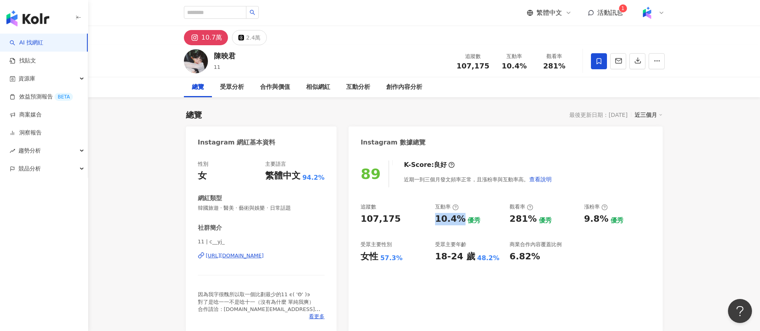
copy div "10.4%"
drag, startPoint x: 509, startPoint y: 224, endPoint x: 531, endPoint y: 224, distance: 21.6
click at [531, 224] on div "追蹤數 107,175 互動率 10.4% 優秀 觀看率 281% 優秀 漲粉率 9.8% 優秀 受眾主要性別 女性 57.3% 受眾主要年齡 18-24 歲…" at bounding box center [506, 233] width 290 height 59
copy div "281%"
drag, startPoint x: 583, startPoint y: 222, endPoint x: 607, endPoint y: 220, distance: 24.1
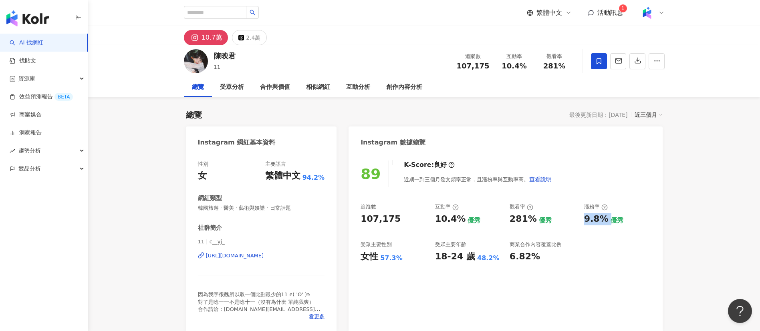
click at [607, 220] on div "追蹤數 107,175 互動率 10.4% 優秀 觀看率 281% 優秀 漲粉率 9.8% 優秀 受眾主要性別 女性 57.3% 受眾主要年齡 18-24 歲…" at bounding box center [506, 233] width 290 height 59
copy div "9.8%"
click at [264, 259] on div "https://www.instagram.com/c__yj_/" at bounding box center [235, 255] width 58 height 7
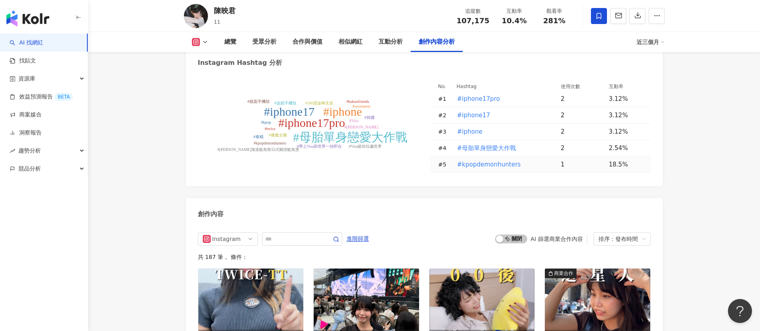
scroll to position [2465, 0]
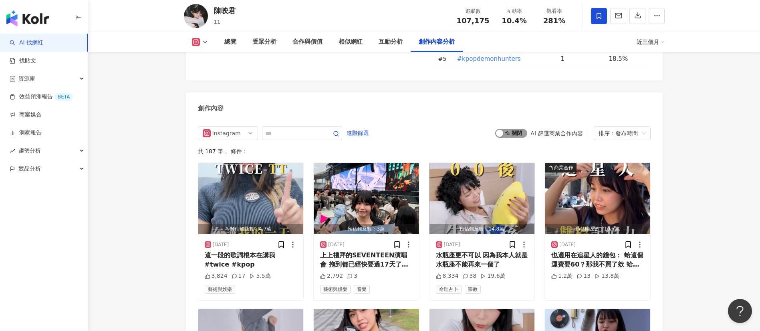
click at [518, 129] on span "啟動 關閉" at bounding box center [511, 133] width 32 height 9
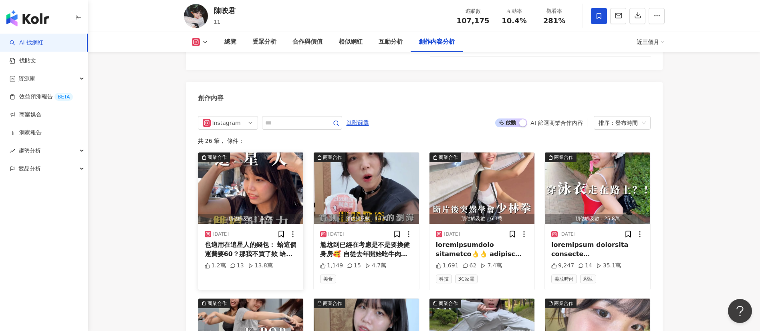
click at [256, 160] on img "button" at bounding box center [250, 188] width 105 height 71
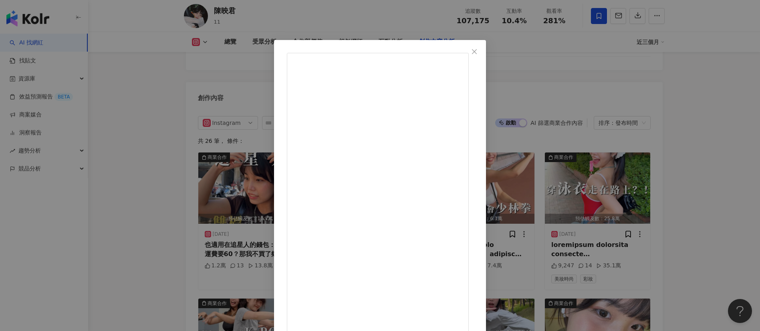
scroll to position [6, 0]
click at [482, 51] on span "Close" at bounding box center [474, 51] width 16 height 6
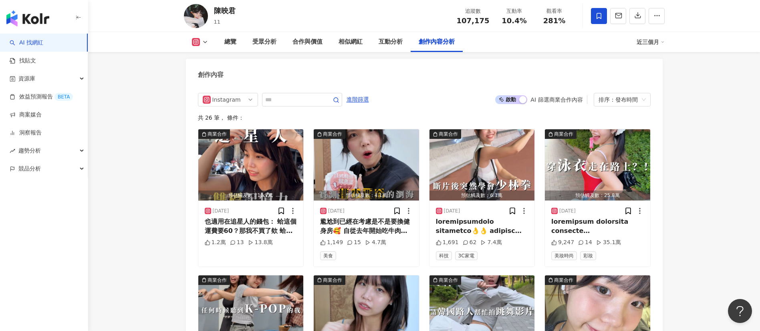
scroll to position [2415, 0]
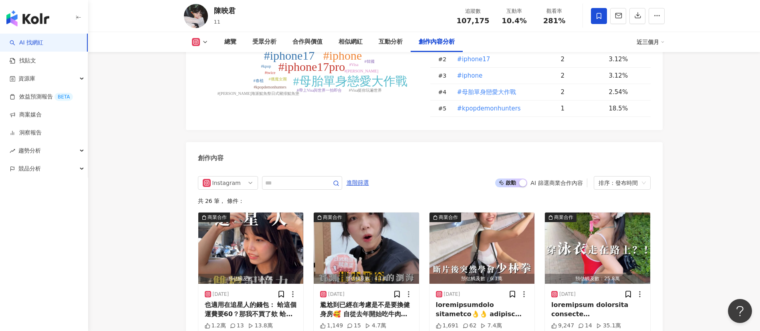
click at [518, 176] on div "啟動 關閉 AI 篩選商業合作內容 排序：發布時間" at bounding box center [572, 183] width 155 height 14
click at [518, 179] on span "啟動 關閉" at bounding box center [511, 183] width 32 height 9
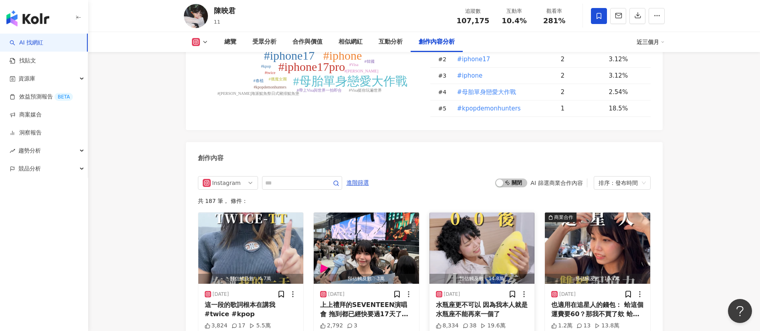
scroll to position [2475, 0]
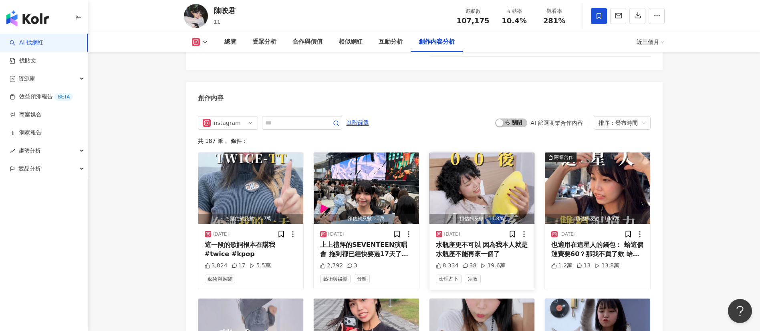
click at [471, 154] on img "button" at bounding box center [482, 188] width 105 height 71
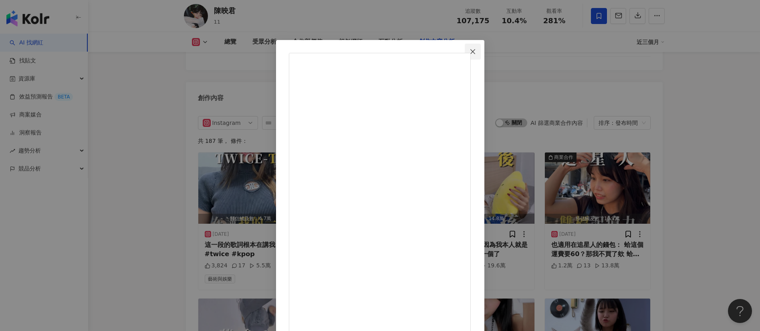
click at [481, 53] on span "Close" at bounding box center [473, 51] width 16 height 6
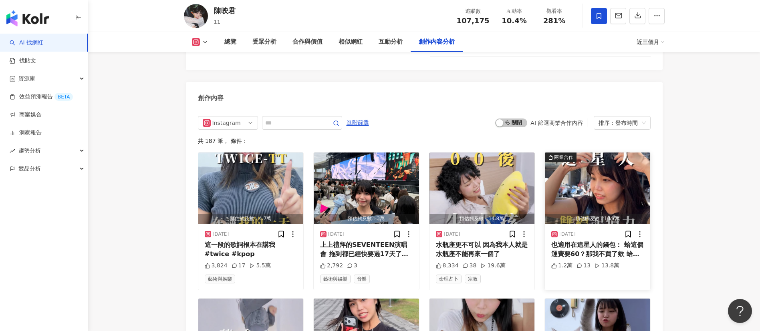
click at [594, 153] on img "button" at bounding box center [597, 188] width 105 height 71
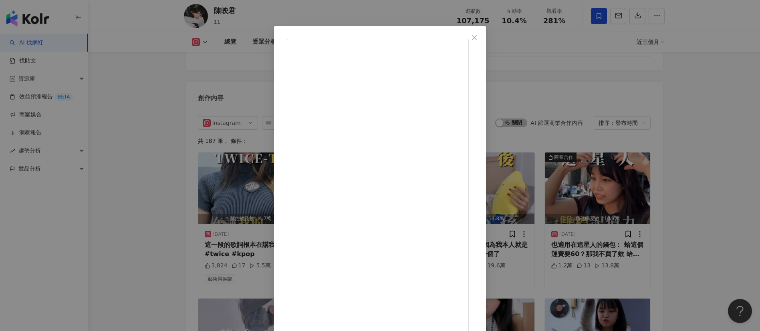
scroll to position [28, 0]
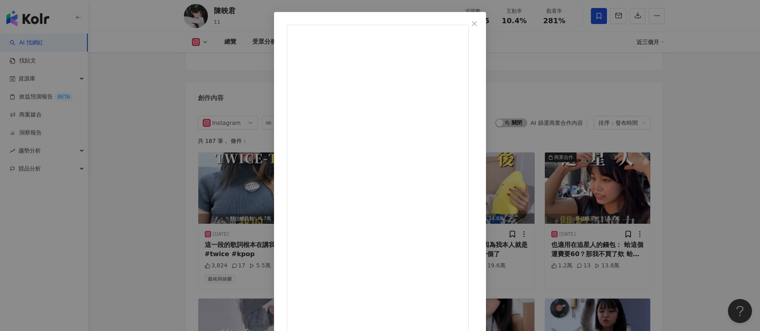
click at [482, 24] on span "Close" at bounding box center [474, 23] width 16 height 6
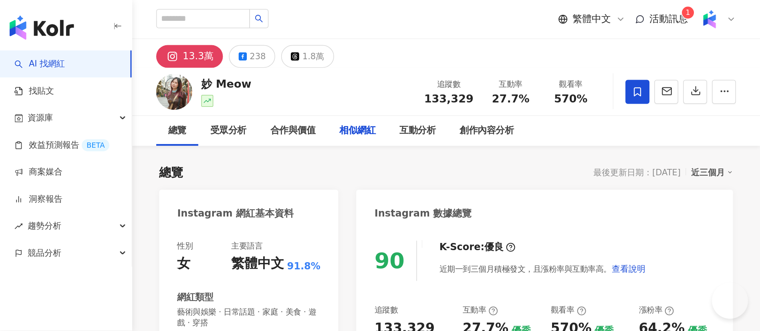
scroll to position [1683, 0]
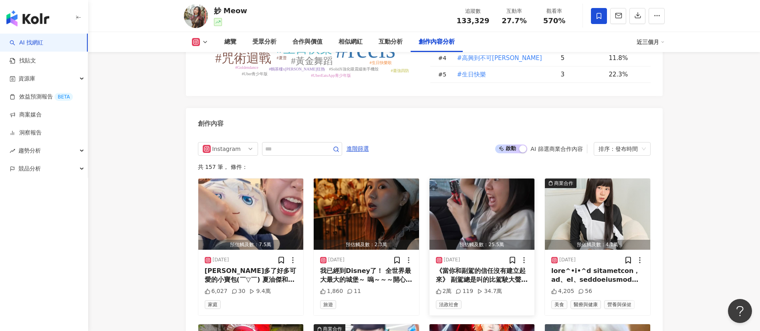
scroll to position [2448, 0]
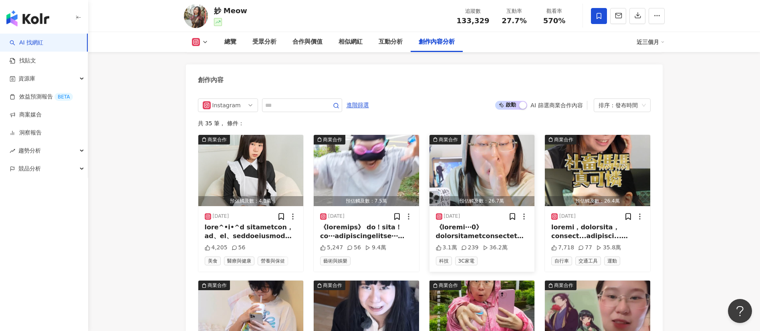
click at [474, 152] on img "button" at bounding box center [482, 170] width 105 height 71
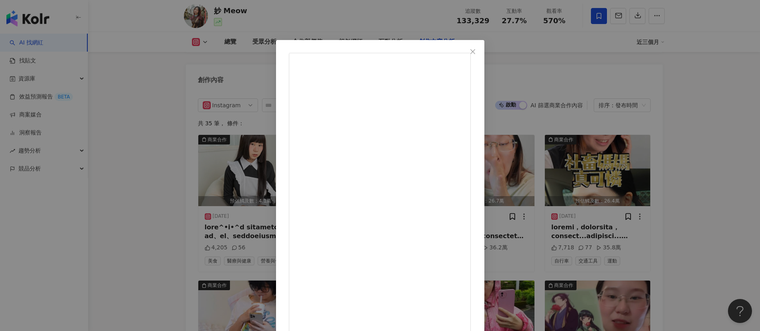
scroll to position [6, 0]
click at [481, 52] on span "Close" at bounding box center [473, 51] width 16 height 6
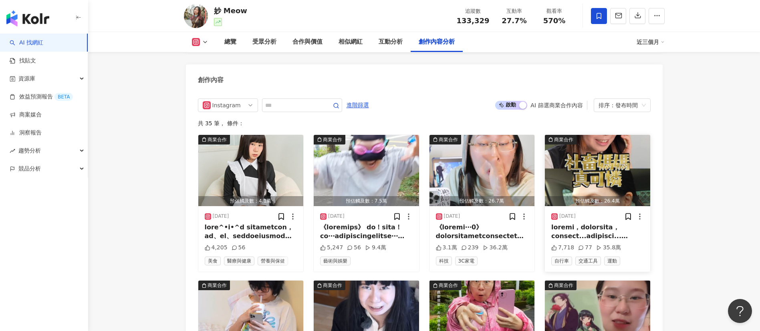
click at [507, 145] on img "button" at bounding box center [597, 170] width 105 height 71
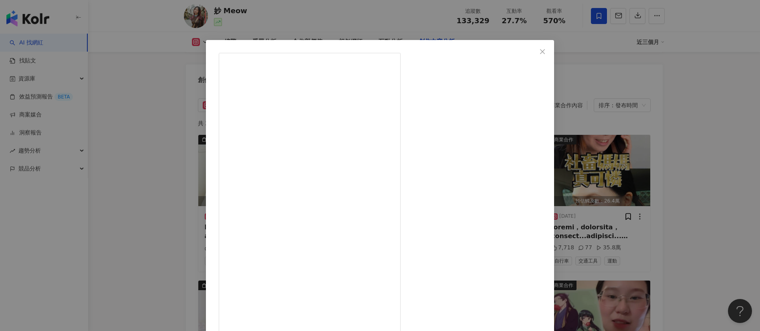
scroll to position [28, 0]
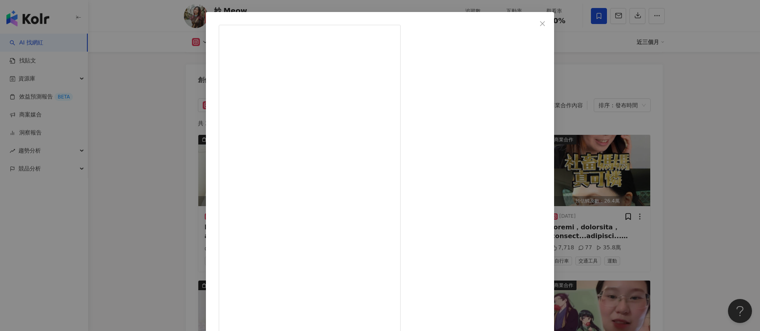
click at [507, 110] on div "妙 Meow 2025/8/26 7,718 77 35.8萬 查看原始貼文" at bounding box center [380, 165] width 760 height 331
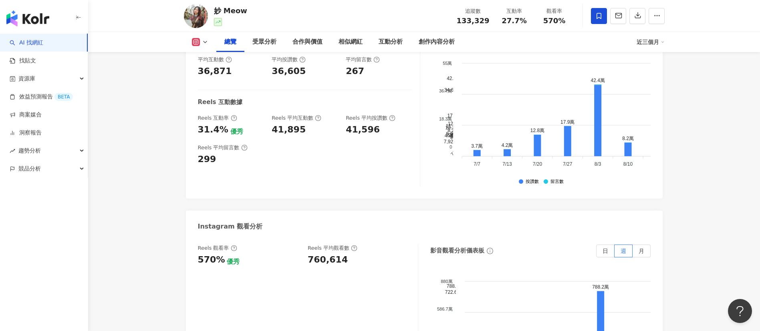
scroll to position [0, 0]
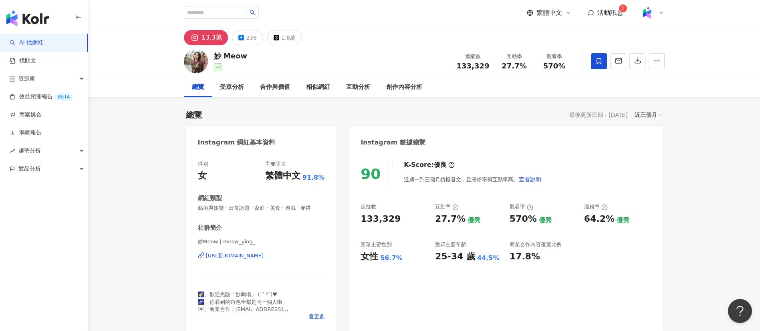
click at [264, 220] on div "https://www.instagram.com/meow_ying_/" at bounding box center [235, 255] width 58 height 7
drag, startPoint x: 216, startPoint y: 55, endPoint x: 254, endPoint y: 56, distance: 37.7
click at [254, 56] on div "妙 Meow 追蹤數 133,329 互動率 27.7% 觀看率 570%" at bounding box center [424, 61] width 513 height 32
copy div "妙 Meow"
drag, startPoint x: 359, startPoint y: 220, endPoint x: 427, endPoint y: 168, distance: 86.3
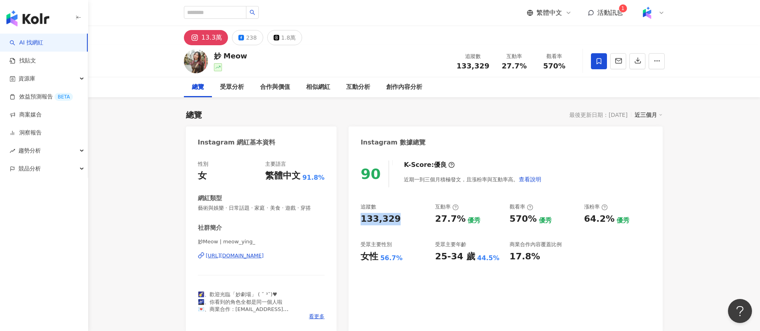
click at [398, 220] on div "90 K-Score : 優良 近期一到三個月積極發文，且漲粉率與互動率高。 查看說明 追蹤數 133,329 互動率 27.7% 優秀 觀看率 570% 優…" at bounding box center [506, 243] width 314 height 180
copy div "133,329"
drag, startPoint x: 435, startPoint y: 223, endPoint x: 460, endPoint y: 224, distance: 25.3
click at [460, 220] on div "27.7%" at bounding box center [450, 219] width 30 height 12
copy div "27.7%"
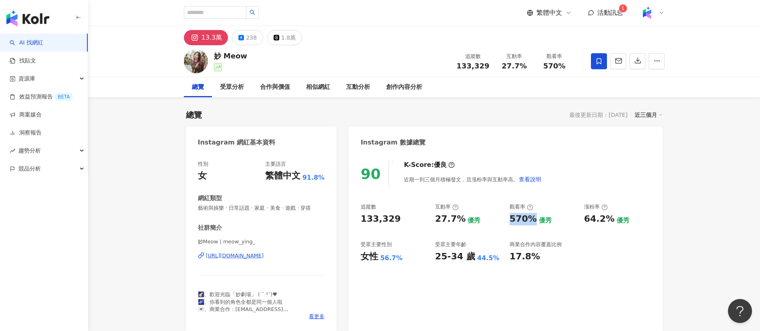
drag, startPoint x: 511, startPoint y: 216, endPoint x: 530, endPoint y: 228, distance: 21.6
click at [507, 220] on div "追蹤數 133,329 互動率 27.7% 優秀 觀看率 570% 優秀 漲粉率 64.2% 優秀 受眾主要性別 女性 56.7% 受眾主要年齡 25-34 …" at bounding box center [506, 233] width 290 height 59
copy div "570%"
drag, startPoint x: 586, startPoint y: 219, endPoint x: 608, endPoint y: 223, distance: 21.6
click at [507, 220] on div "64.2%" at bounding box center [599, 219] width 30 height 12
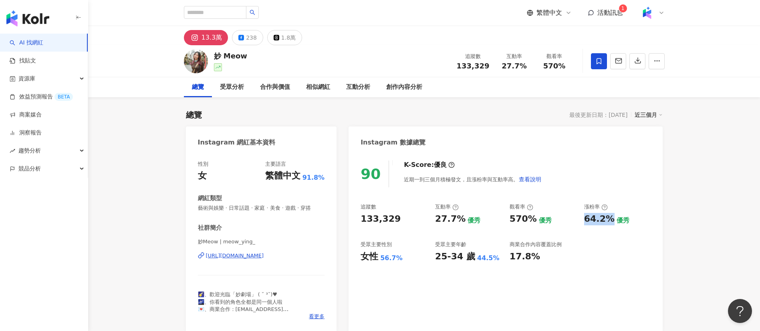
copy div "64.2%"
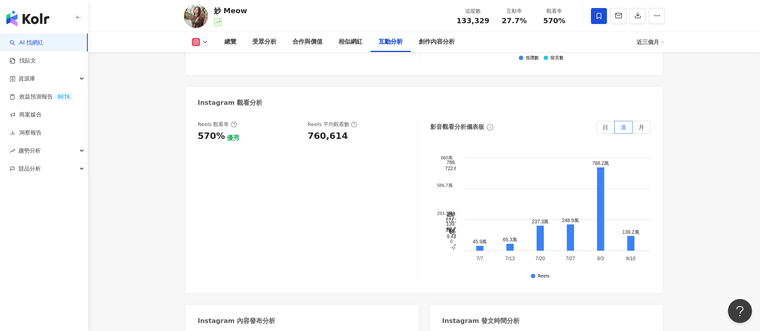
scroll to position [1743, 0]
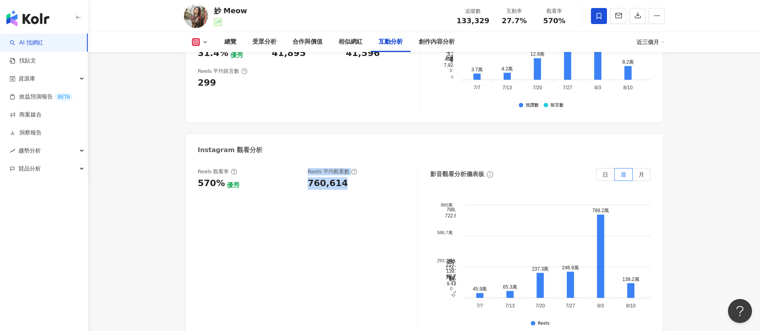
drag, startPoint x: 303, startPoint y: 164, endPoint x: 354, endPoint y: 158, distance: 51.2
click at [354, 168] on div "Reels 觀看率 570% 優秀 Reels 平均觀看數 760,614" at bounding box center [304, 179] width 212 height 22
click at [288, 182] on div "Reels 觀看率 570% 優秀 Reels 平均觀看數 760,614" at bounding box center [308, 248] width 220 height 160
drag, startPoint x: 309, startPoint y: 164, endPoint x: 343, endPoint y: 161, distance: 33.8
click at [343, 178] on div "760,614" at bounding box center [359, 184] width 102 height 12
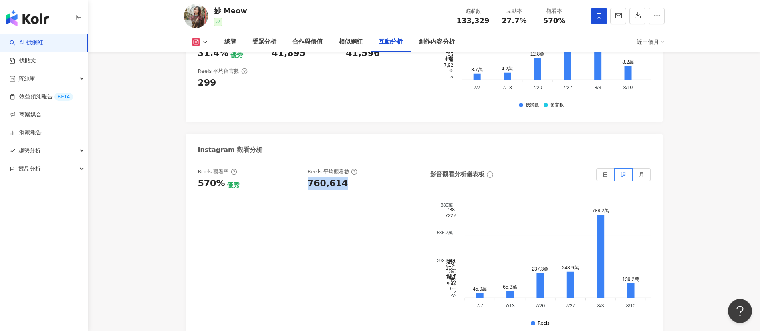
copy div "760,614"
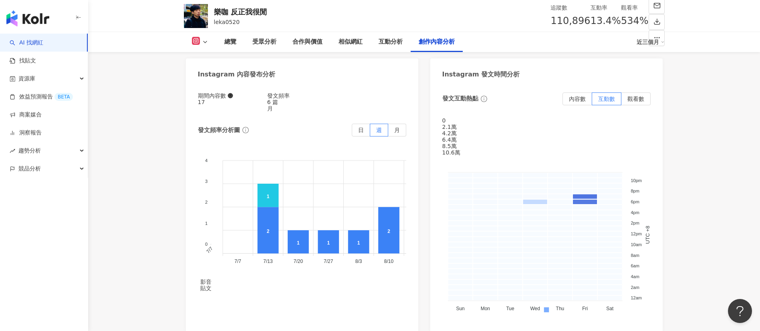
scroll to position [2404, 0]
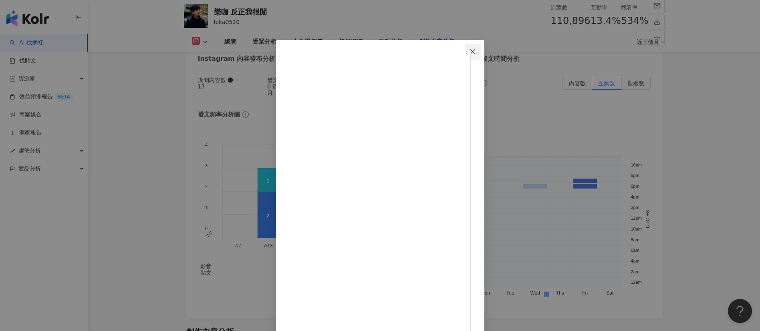
click at [481, 56] on button "Close" at bounding box center [473, 52] width 16 height 16
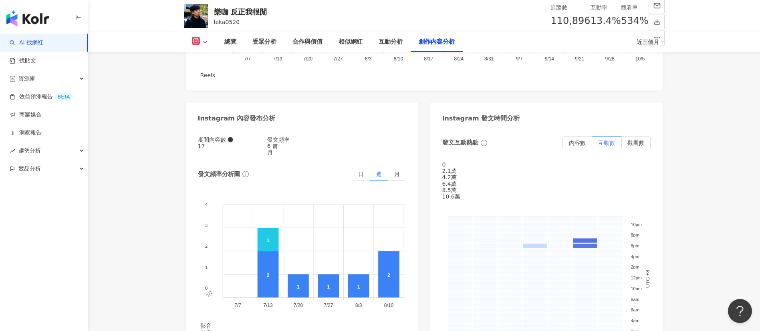
scroll to position [2409, 0]
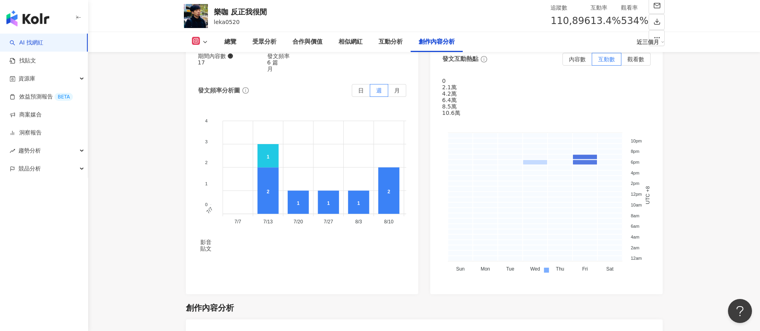
scroll to position [2529, 0]
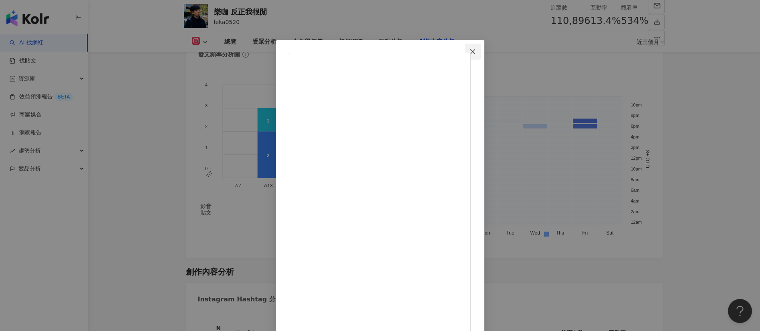
click at [481, 52] on span "Close" at bounding box center [473, 51] width 16 height 6
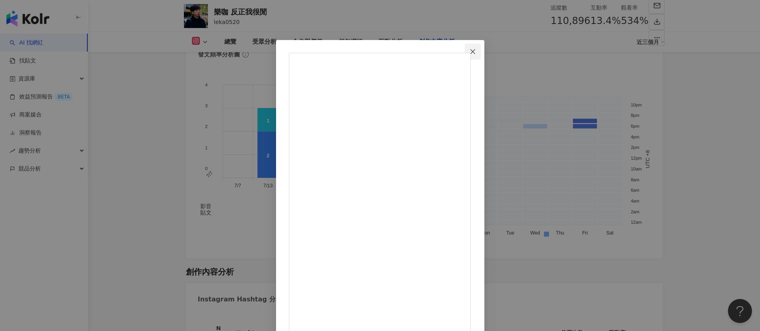
click at [481, 57] on button "Close" at bounding box center [473, 52] width 16 height 16
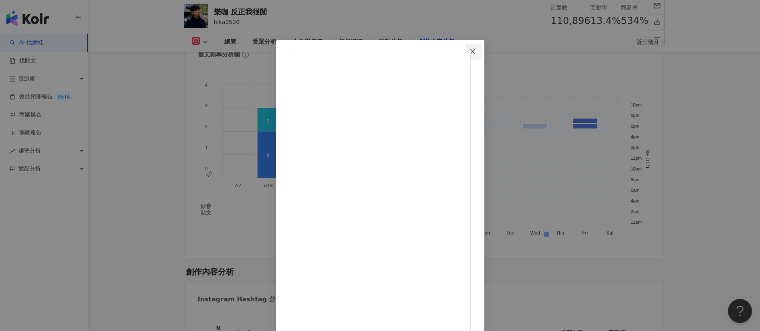
click at [476, 53] on icon "close" at bounding box center [473, 51] width 6 height 6
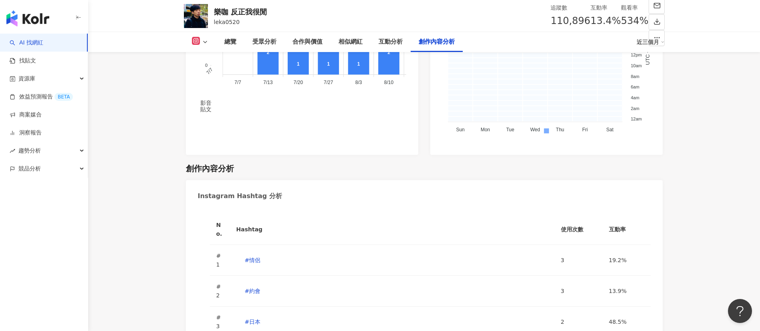
scroll to position [2650, 0]
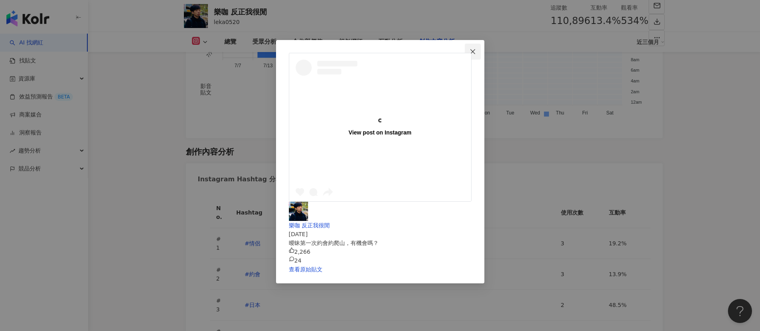
click at [481, 54] on span "Close" at bounding box center [473, 51] width 16 height 6
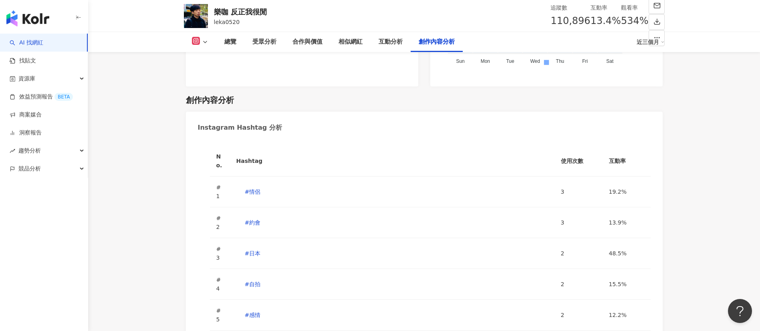
scroll to position [2770, 0]
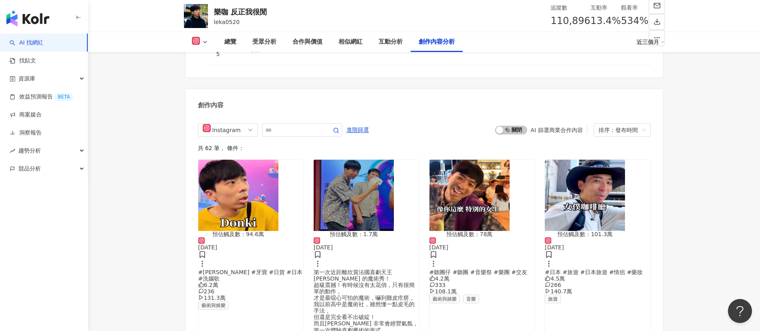
scroll to position [2890, 0]
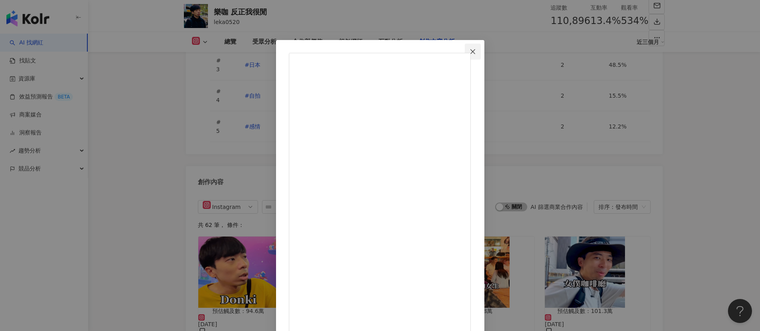
click at [475, 52] on icon "close" at bounding box center [472, 51] width 5 height 5
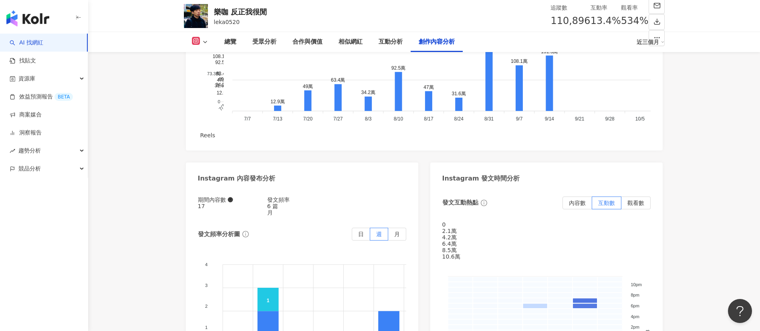
scroll to position [2349, 0]
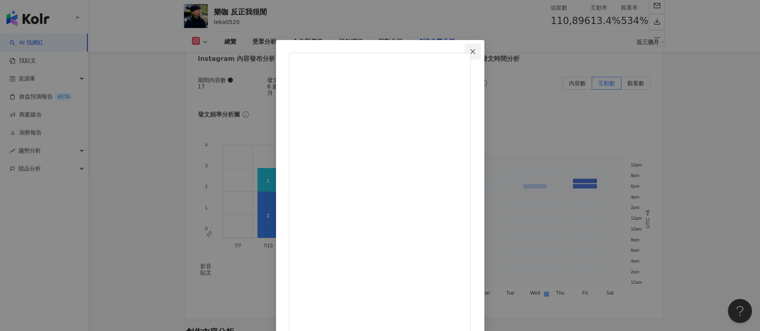
click at [476, 53] on icon "close" at bounding box center [473, 51] width 6 height 6
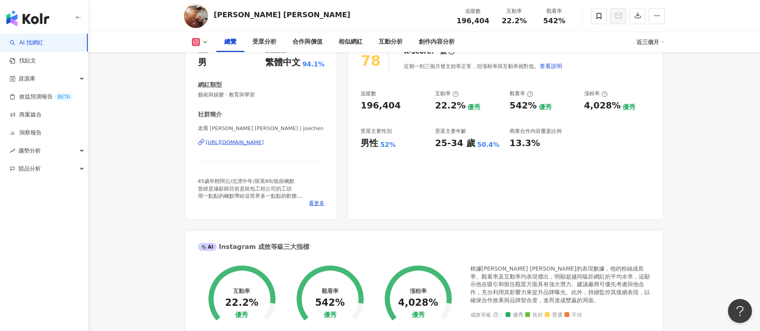
scroll to position [60, 0]
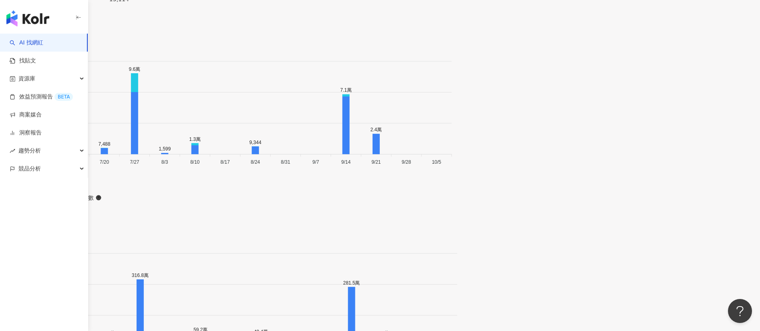
scroll to position [2465, 0]
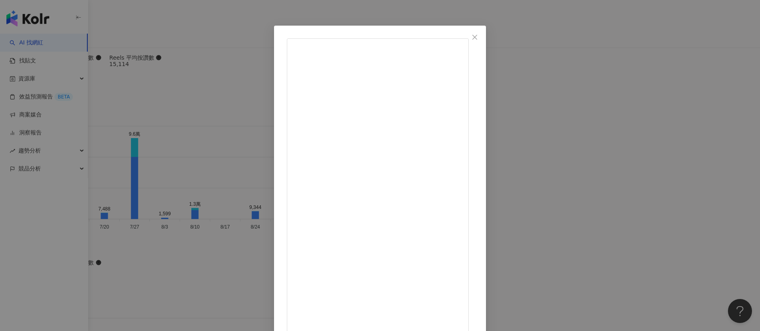
scroll to position [28, 0]
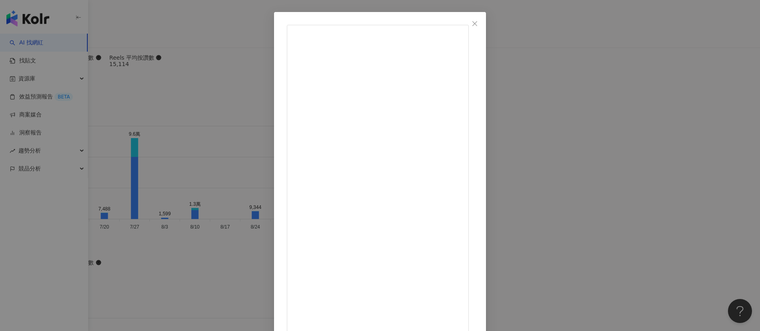
click at [483, 30] on button "Close" at bounding box center [475, 24] width 16 height 16
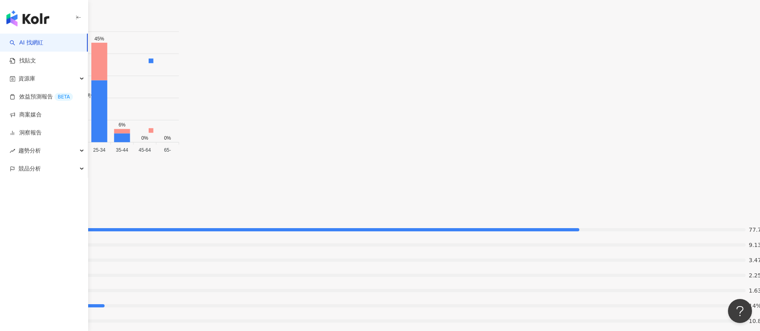
scroll to position [1749, 0]
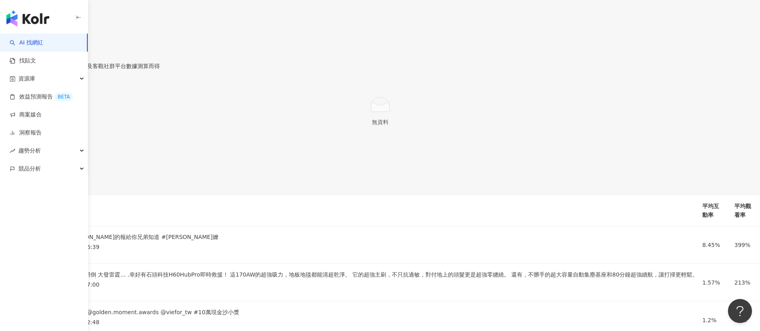
drag, startPoint x: 305, startPoint y: 178, endPoint x: 533, endPoint y: 2, distance: 288.4
copy div "624,165"
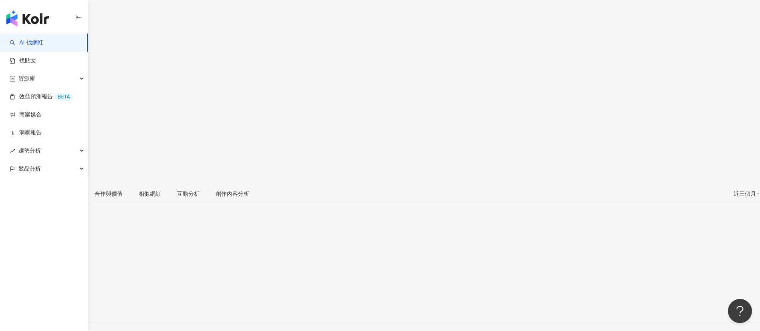
scroll to position [0, 0]
drag, startPoint x: 361, startPoint y: 220, endPoint x: 410, endPoint y: 198, distance: 54.0
copy div "136,193"
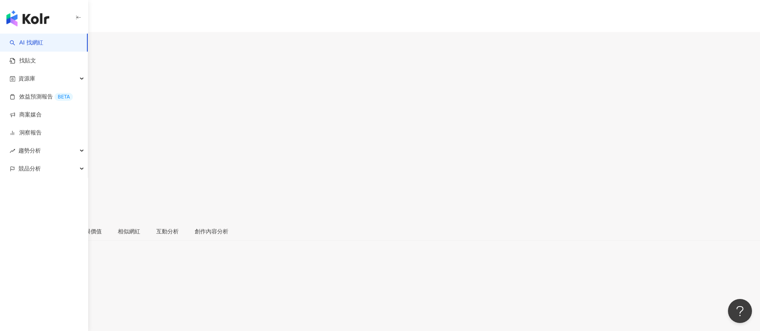
drag, startPoint x: 435, startPoint y: 220, endPoint x: 460, endPoint y: 220, distance: 25.3
copy div "12.6%"
drag, startPoint x: 511, startPoint y: 224, endPoint x: 533, endPoint y: 220, distance: 22.4
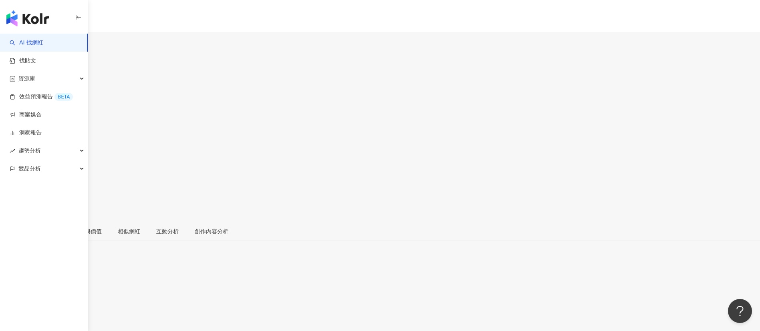
copy div "458%"
drag, startPoint x: 584, startPoint y: 219, endPoint x: 608, endPoint y: 220, distance: 24.1
copy div "-0.2%"
drag, startPoint x: 215, startPoint y: 60, endPoint x: 265, endPoint y: 59, distance: 50.1
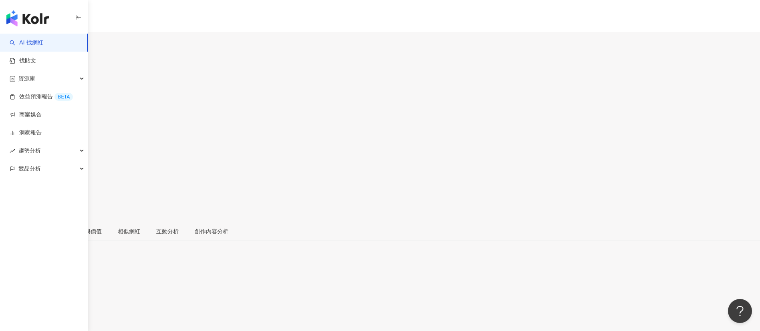
click at [265, 59] on div "哩賀阿嬤 追蹤數 136,193 互動率 12.6% 觀看率 458%" at bounding box center [380, 137] width 760 height 170
copy div "哩賀阿嬤"
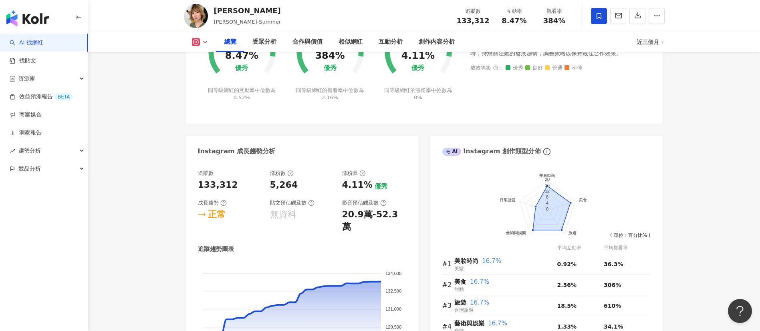
scroll to position [60, 0]
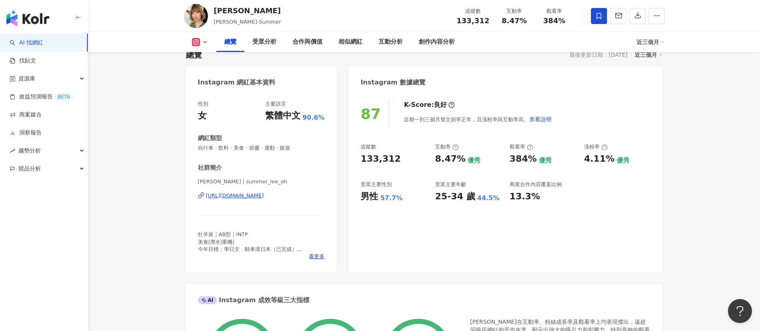
click at [264, 196] on div "https://www.instagram.com/summer_lee_oh/" at bounding box center [235, 195] width 58 height 7
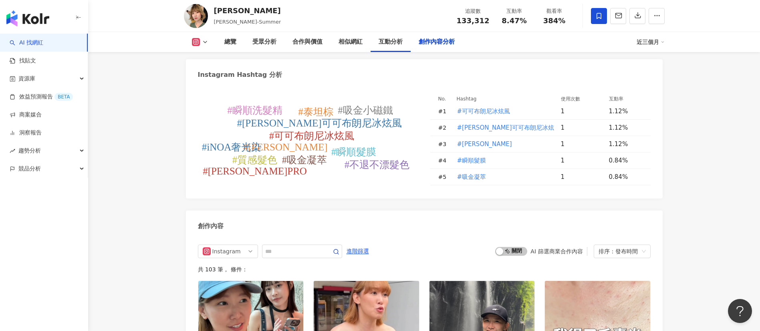
scroll to position [2344, 0]
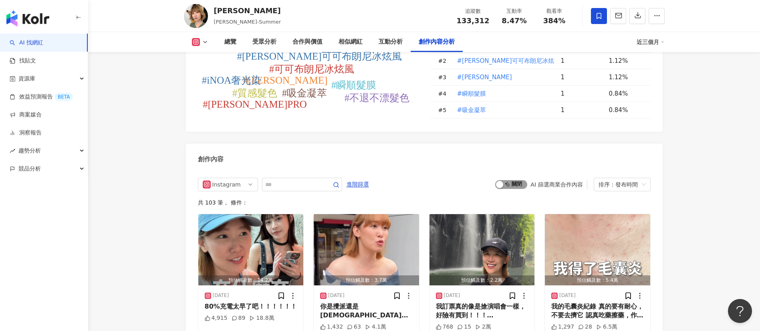
click at [524, 180] on span "啟動 關閉" at bounding box center [511, 184] width 32 height 9
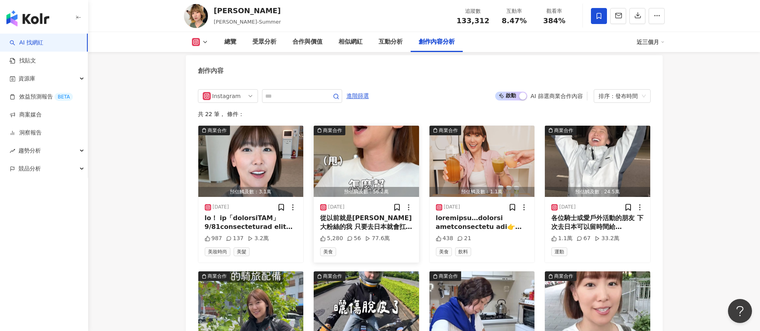
click at [382, 152] on img "button" at bounding box center [366, 161] width 105 height 71
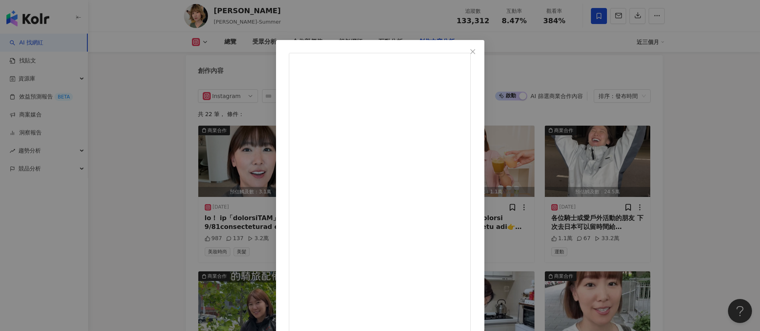
scroll to position [28, 0]
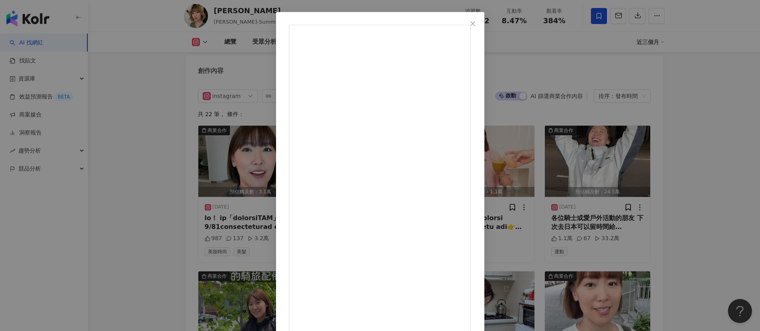
click at [642, 124] on div "李懿 2025/7/1 從以前就是ARIEL大粉絲的我 只要去日本就會扛洗衣精回來 現在我最愛用的是ARIEL 4D抗菌洗衣膠囊 每次出外景全身汗衣服髒兮兮之…" at bounding box center [380, 165] width 760 height 331
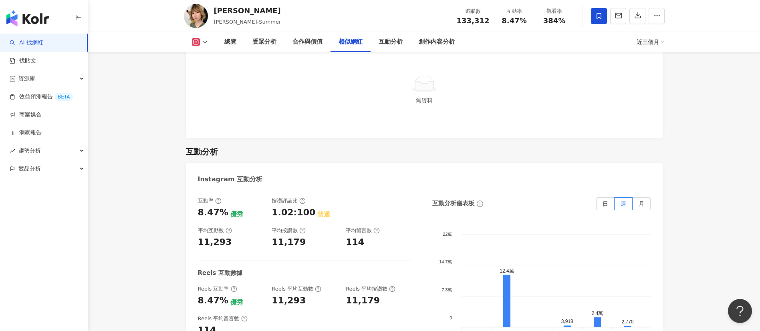
scroll to position [1651, 0]
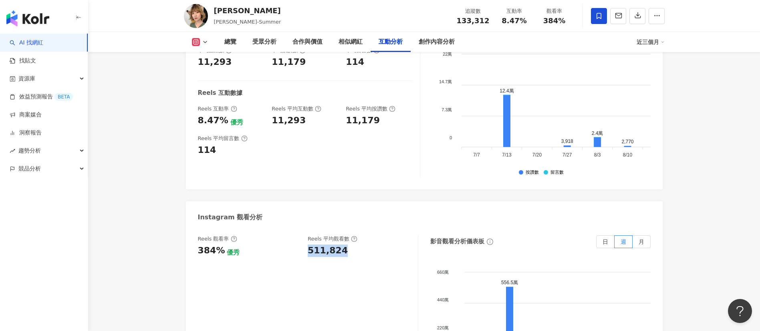
drag, startPoint x: 307, startPoint y: 237, endPoint x: 446, endPoint y: 141, distance: 169.6
click at [361, 240] on div "Reels 觀看率 384% 優秀 Reels 平均觀看數 511,824" at bounding box center [304, 247] width 212 height 22
copy div "511,824"
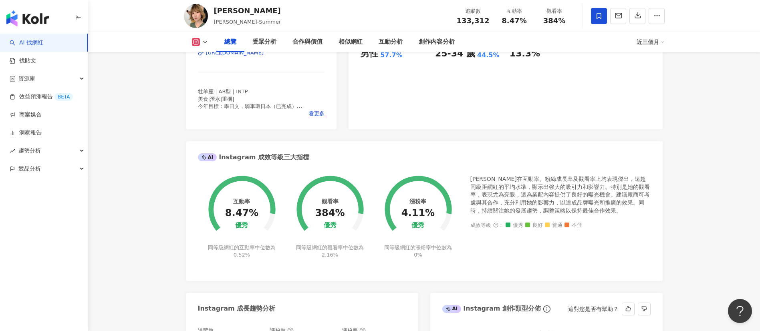
scroll to position [89, 0]
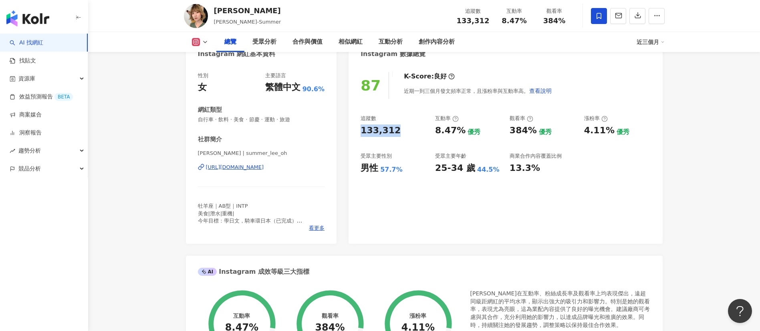
drag, startPoint x: 359, startPoint y: 133, endPoint x: 396, endPoint y: 132, distance: 37.7
click at [396, 132] on div "87 K-Score : 良好 近期一到三個月發文頻率正常，且漲粉率與互動率高。 查看說明 追蹤數 133,312 互動率 8.47% 優秀 觀看率 384%…" at bounding box center [506, 154] width 314 height 180
copy div "133,312"
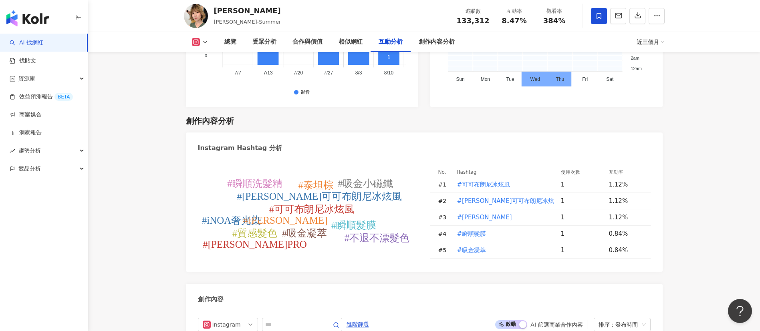
scroll to position [2313, 0]
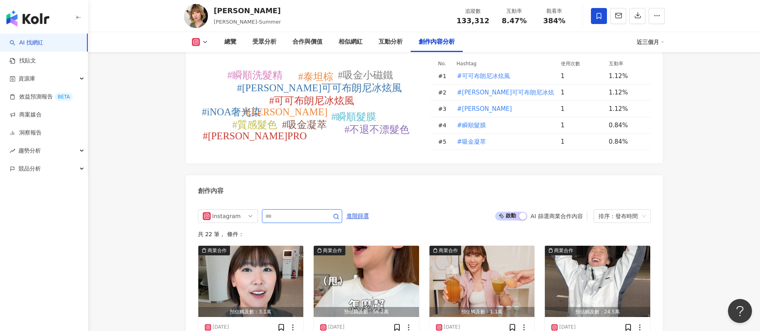
click at [314, 212] on input "text" at bounding box center [293, 217] width 56 height 10
type input "*********"
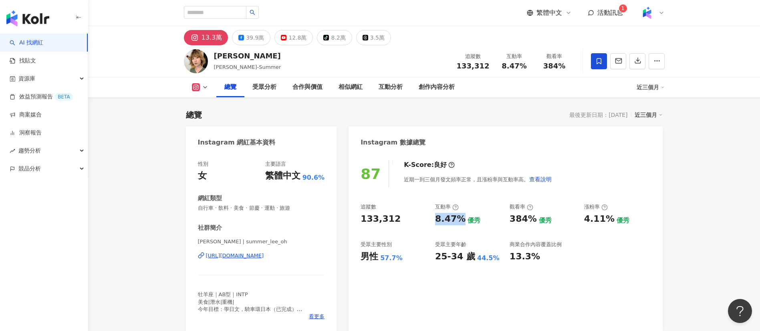
drag, startPoint x: 437, startPoint y: 220, endPoint x: 460, endPoint y: 220, distance: 22.8
click at [460, 220] on div "8.47%" at bounding box center [450, 219] width 30 height 12
copy div "8.47%"
drag, startPoint x: 509, startPoint y: 219, endPoint x: 531, endPoint y: 217, distance: 22.9
click at [531, 217] on div "追蹤數 133,312 互動率 8.47% 優秀 觀看率 384% 優秀 漲粉率 4.11% 優秀 受眾主要性別 男性 57.7% 受眾主要年齡 25-34 …" at bounding box center [506, 233] width 290 height 59
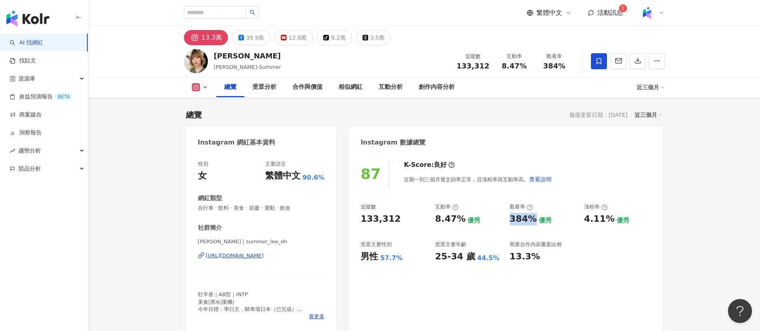
copy div "384%"
drag, startPoint x: 586, startPoint y: 222, endPoint x: 608, endPoint y: 222, distance: 22.0
click at [608, 222] on div "4.11%" at bounding box center [599, 219] width 30 height 12
copy div "4.11%"
drag, startPoint x: 214, startPoint y: 54, endPoint x: 232, endPoint y: 54, distance: 18.0
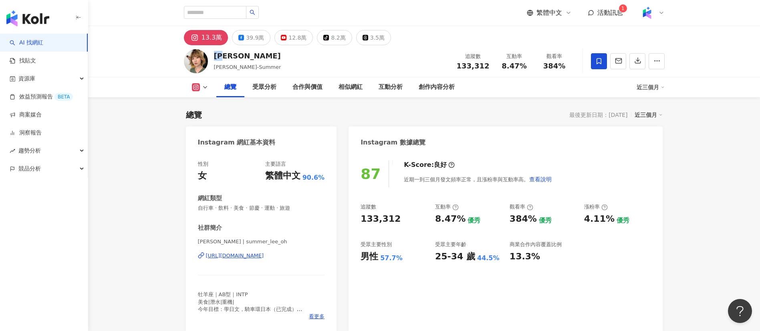
click at [232, 54] on div "李懿" at bounding box center [247, 56] width 67 height 10
copy div "李懿"
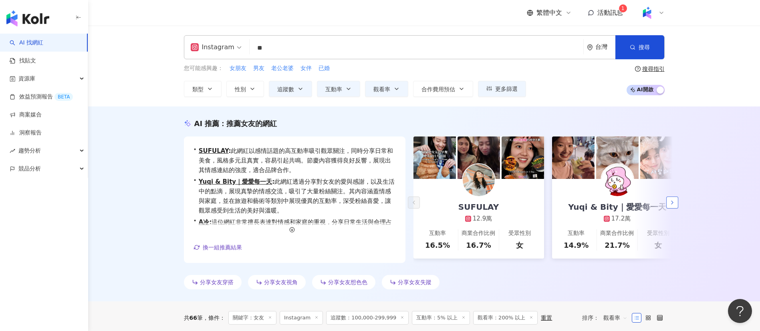
click at [672, 205] on icon "button" at bounding box center [672, 203] width 6 height 6
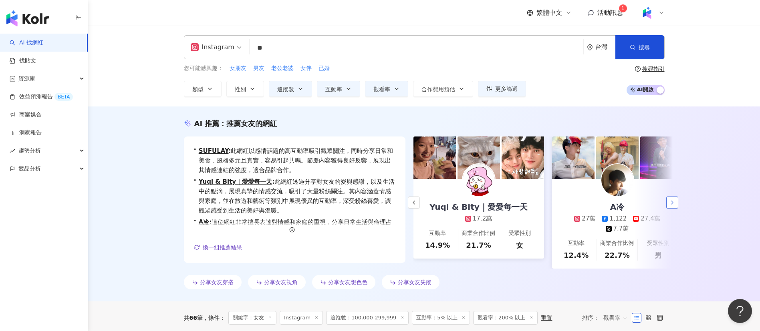
click at [672, 205] on icon "button" at bounding box center [672, 203] width 6 height 6
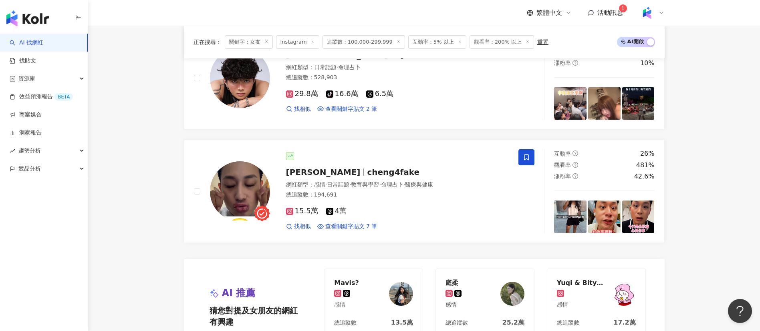
scroll to position [1704, 0]
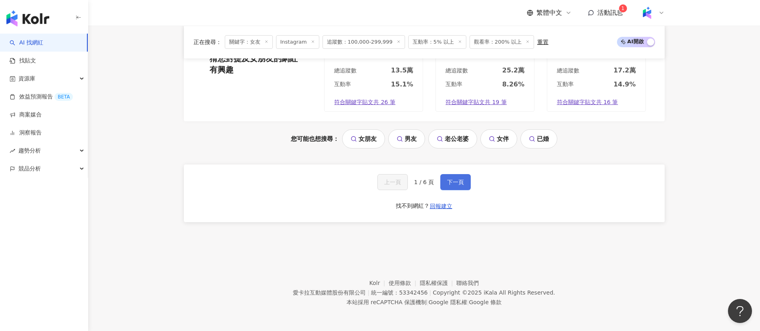
click at [455, 183] on span "下一頁" at bounding box center [455, 182] width 17 height 6
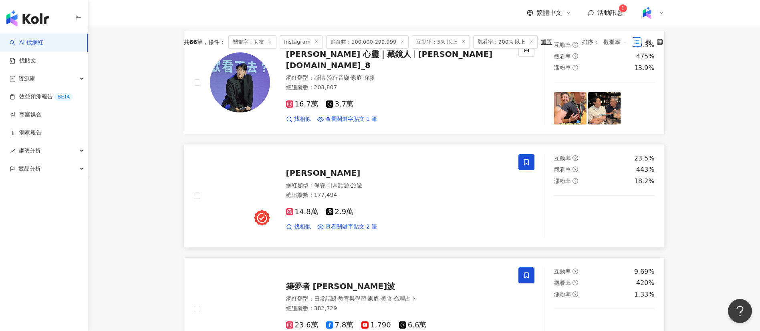
scroll to position [382, 0]
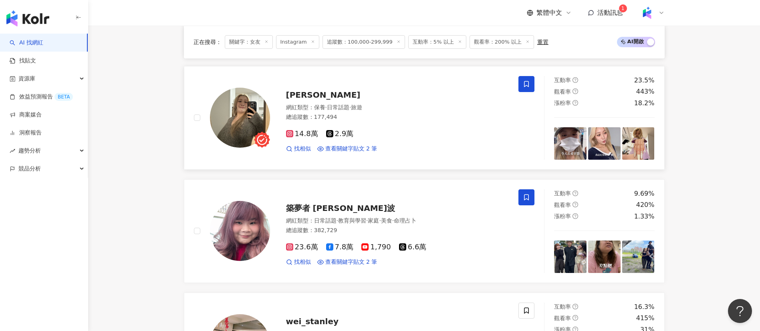
click at [474, 139] on div "14.8萬 2.9萬" at bounding box center [397, 134] width 223 height 9
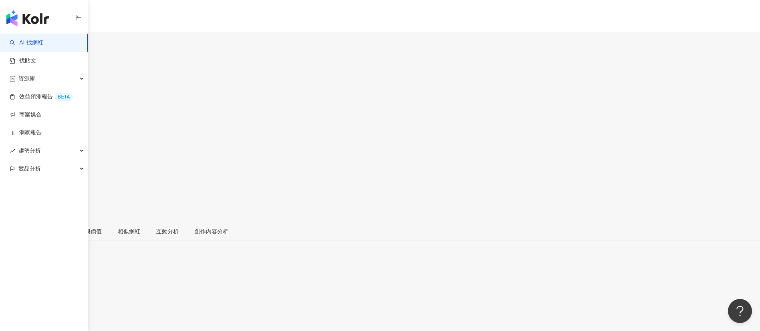
drag, startPoint x: 500, startPoint y: 115, endPoint x: 393, endPoint y: 145, distance: 111.0
click at [500, 247] on div "總覽 最後更新日期：[DATE] 近三個月" at bounding box center [380, 260] width 760 height 26
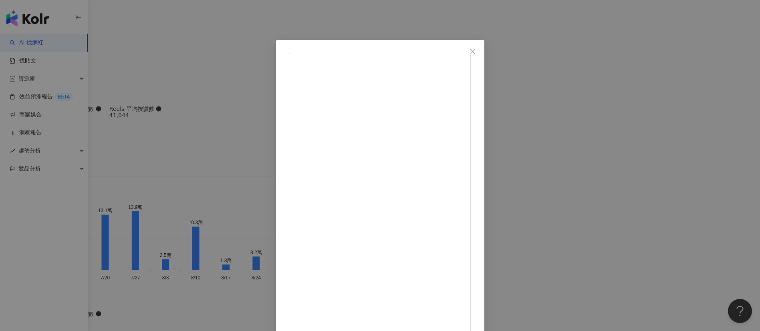
click at [481, 56] on button "Close" at bounding box center [473, 52] width 16 height 16
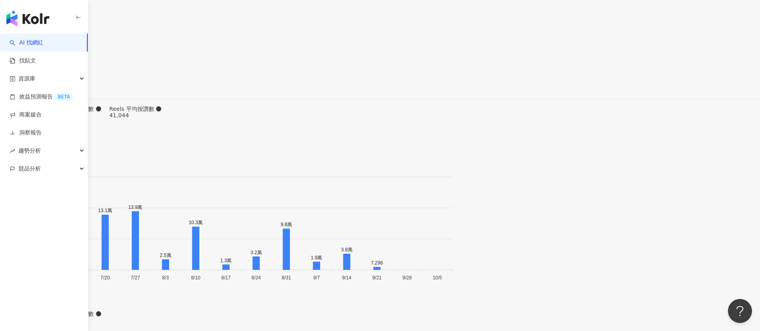
scroll to position [2628, 0]
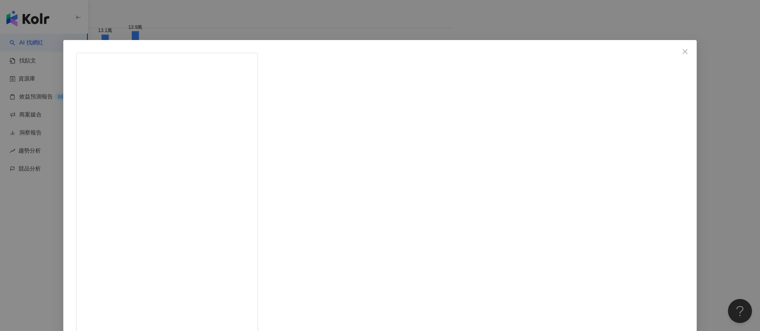
click at [628, 123] on div "[PERSON_NAME] [DATE] 真不是我愛生氣，但現實不允許😻 尤其是當[PERSON_NAME]的獨家拍照技術，再加上被泰國嘟嘟車摧殘的糟糕頭髮，…" at bounding box center [380, 165] width 760 height 331
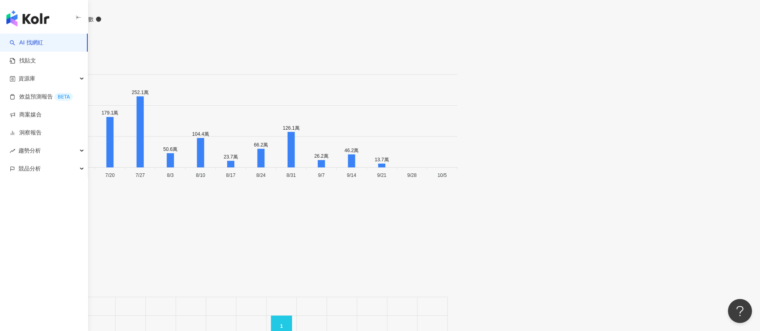
scroll to position [2749, 0]
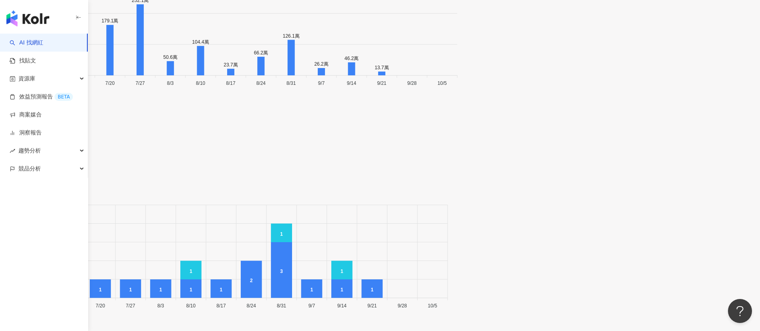
scroll to position [2869, 0]
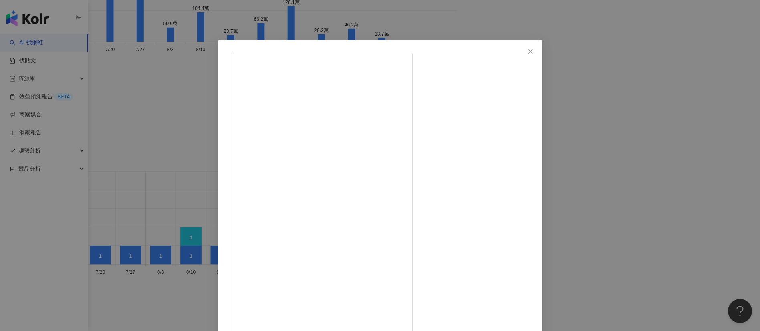
click at [538, 52] on span "Close" at bounding box center [531, 51] width 16 height 6
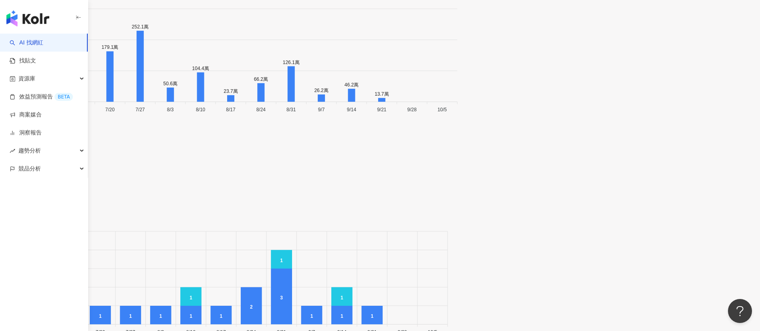
scroll to position [2749, 0]
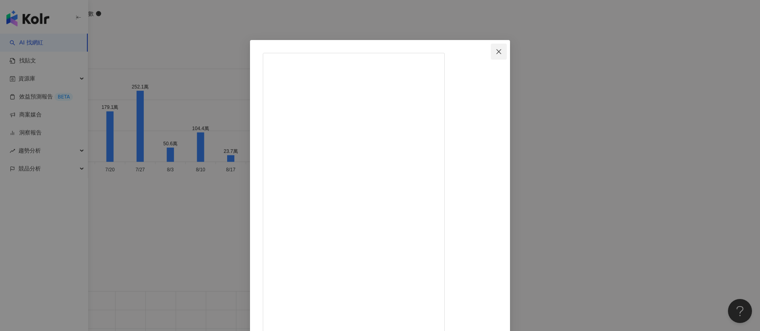
click at [507, 55] on button "Close" at bounding box center [499, 52] width 16 height 16
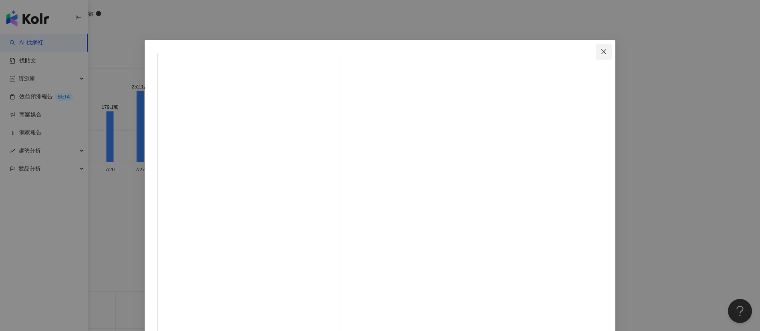
click at [601, 53] on icon "close" at bounding box center [604, 51] width 6 height 6
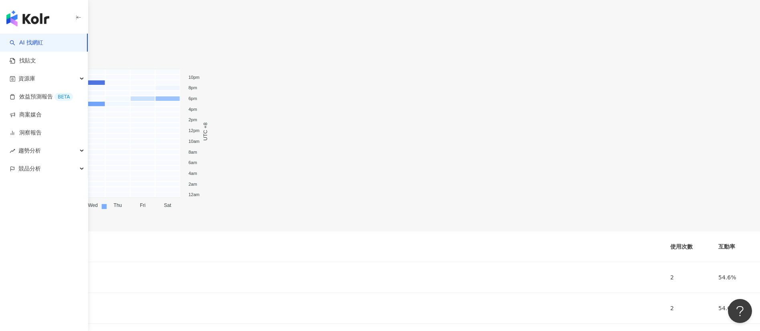
scroll to position [3230, 0]
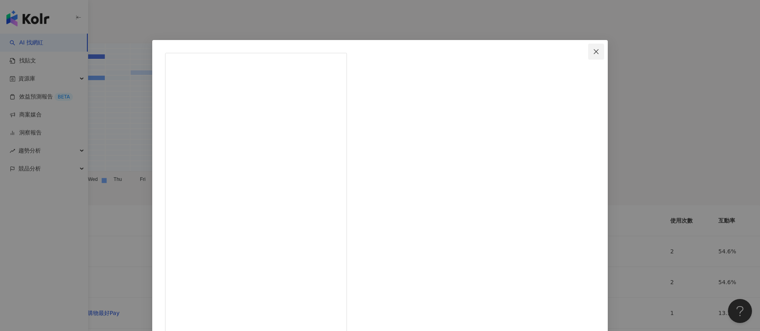
click at [593, 52] on icon "close" at bounding box center [596, 51] width 6 height 6
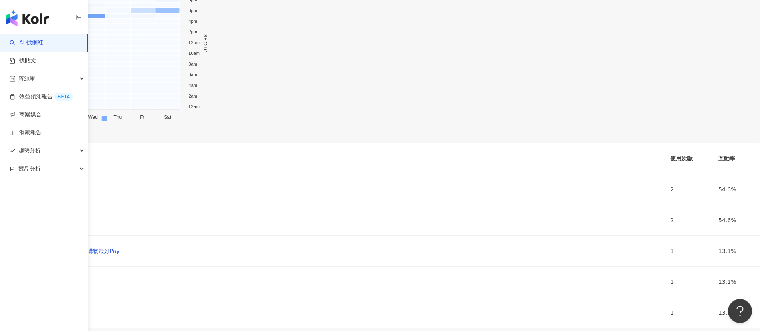
scroll to position [3350, 0]
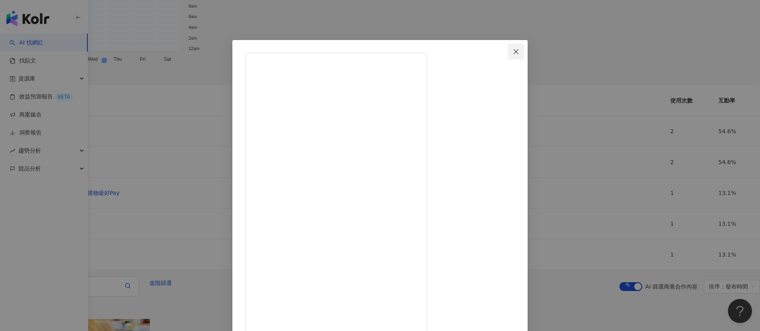
click at [524, 52] on span "Close" at bounding box center [516, 51] width 16 height 6
